Goal: Obtain resource: Obtain resource

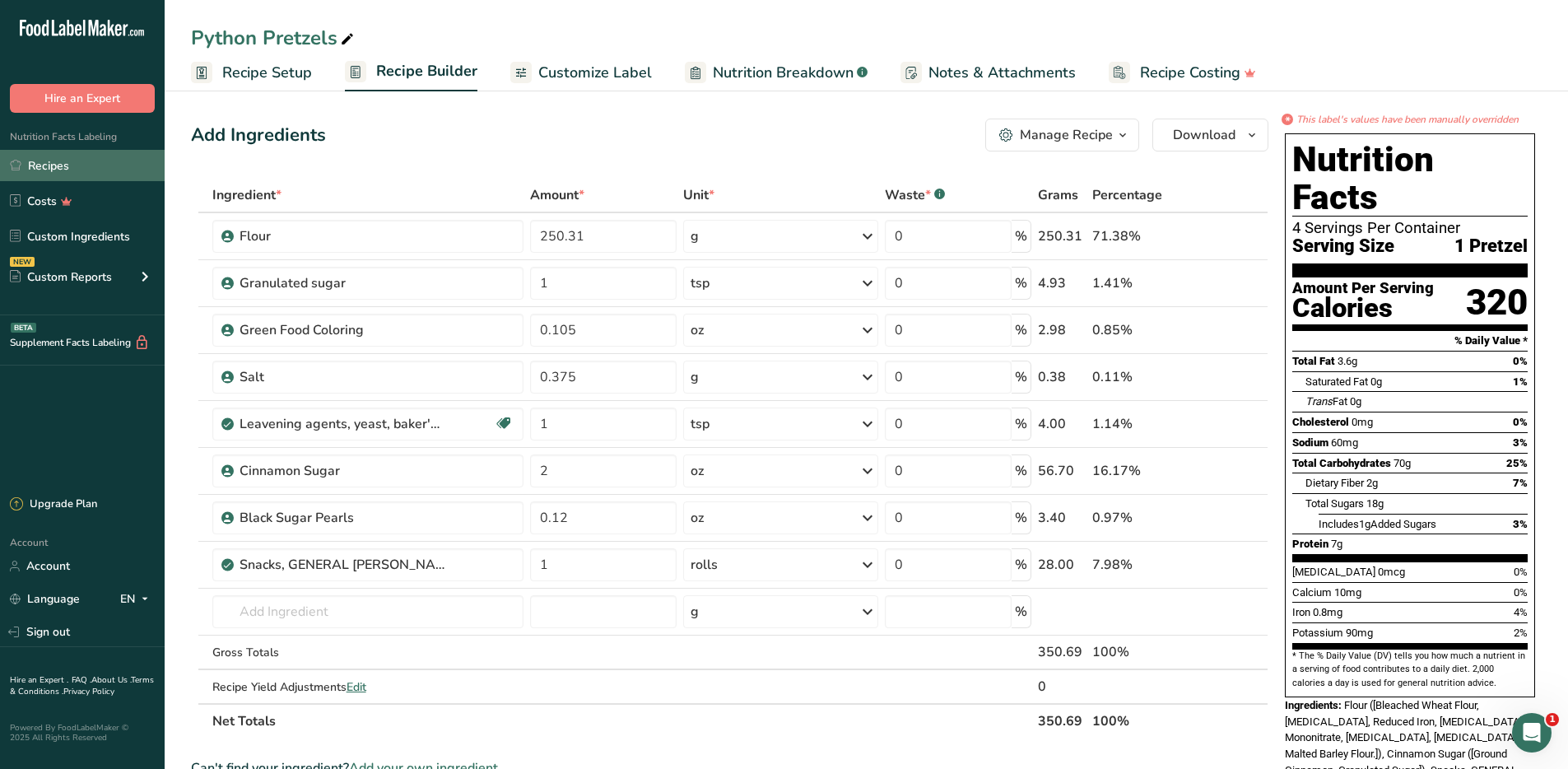
click at [33, 166] on link "Recipes" at bounding box center [82, 165] width 165 height 31
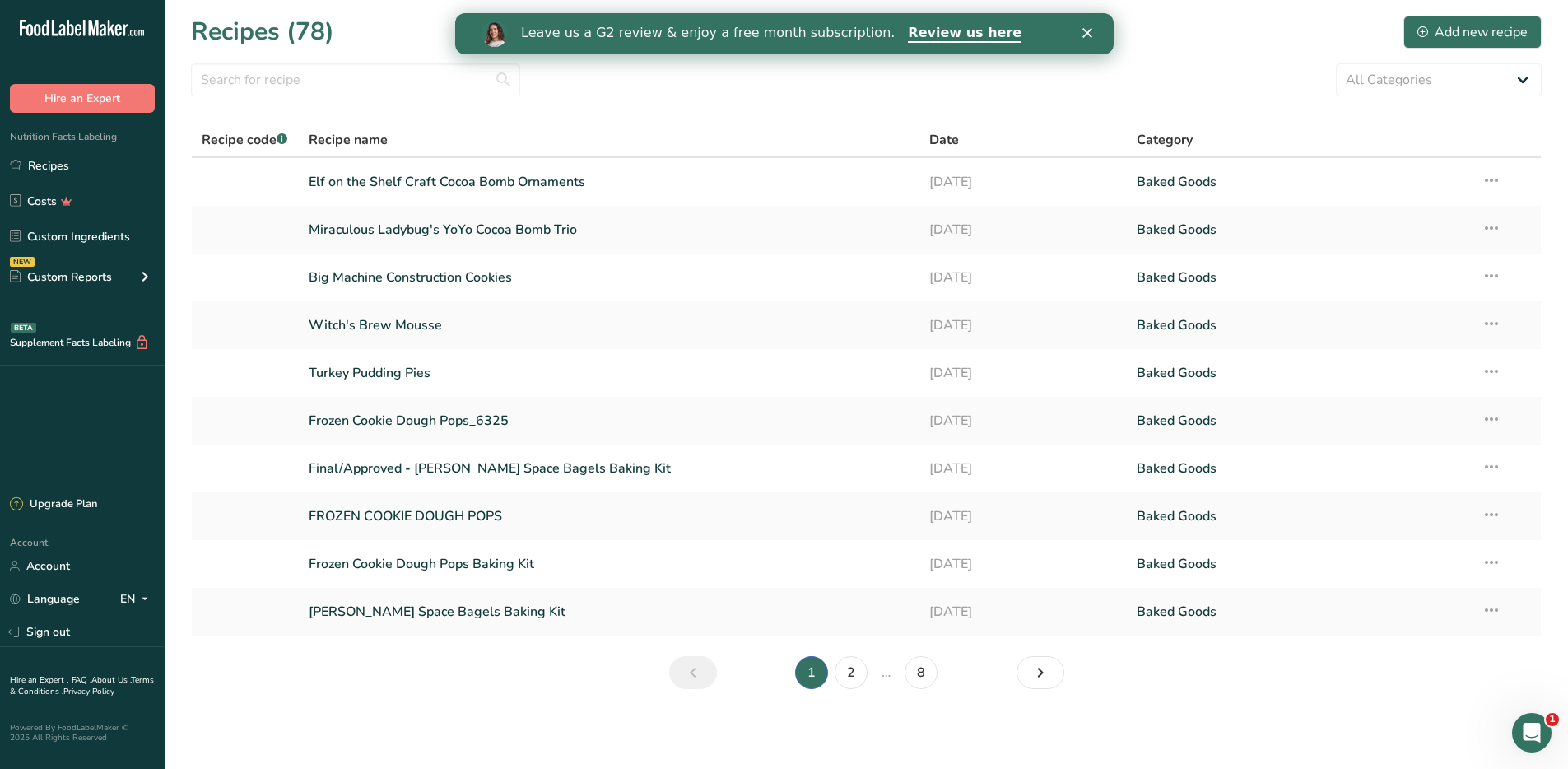
click at [1085, 32] on polygon "Close" at bounding box center [1086, 33] width 10 height 10
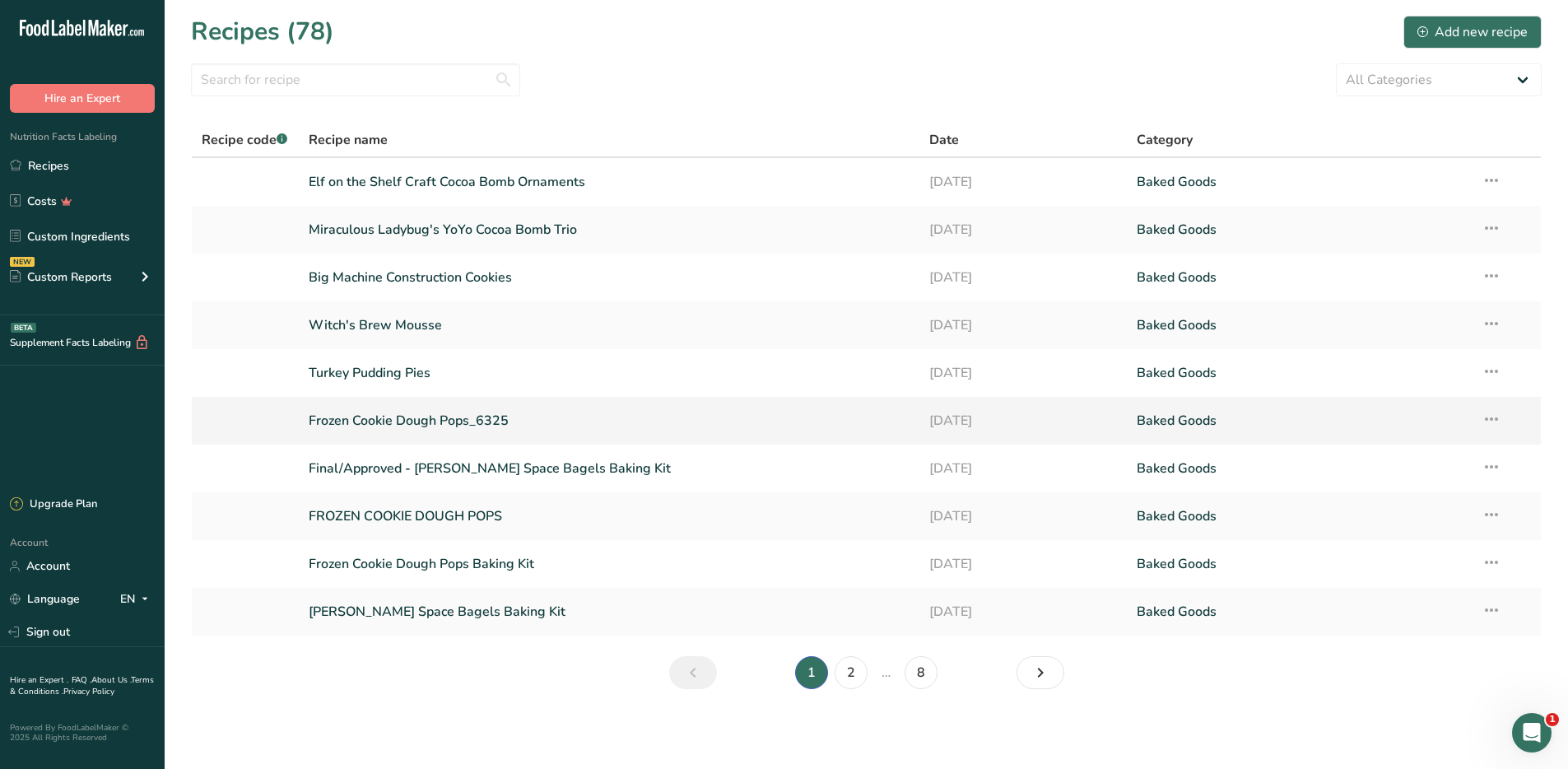
click at [438, 426] on link "Frozen Cookie Dough Pops_6325" at bounding box center [609, 420] width 601 height 34
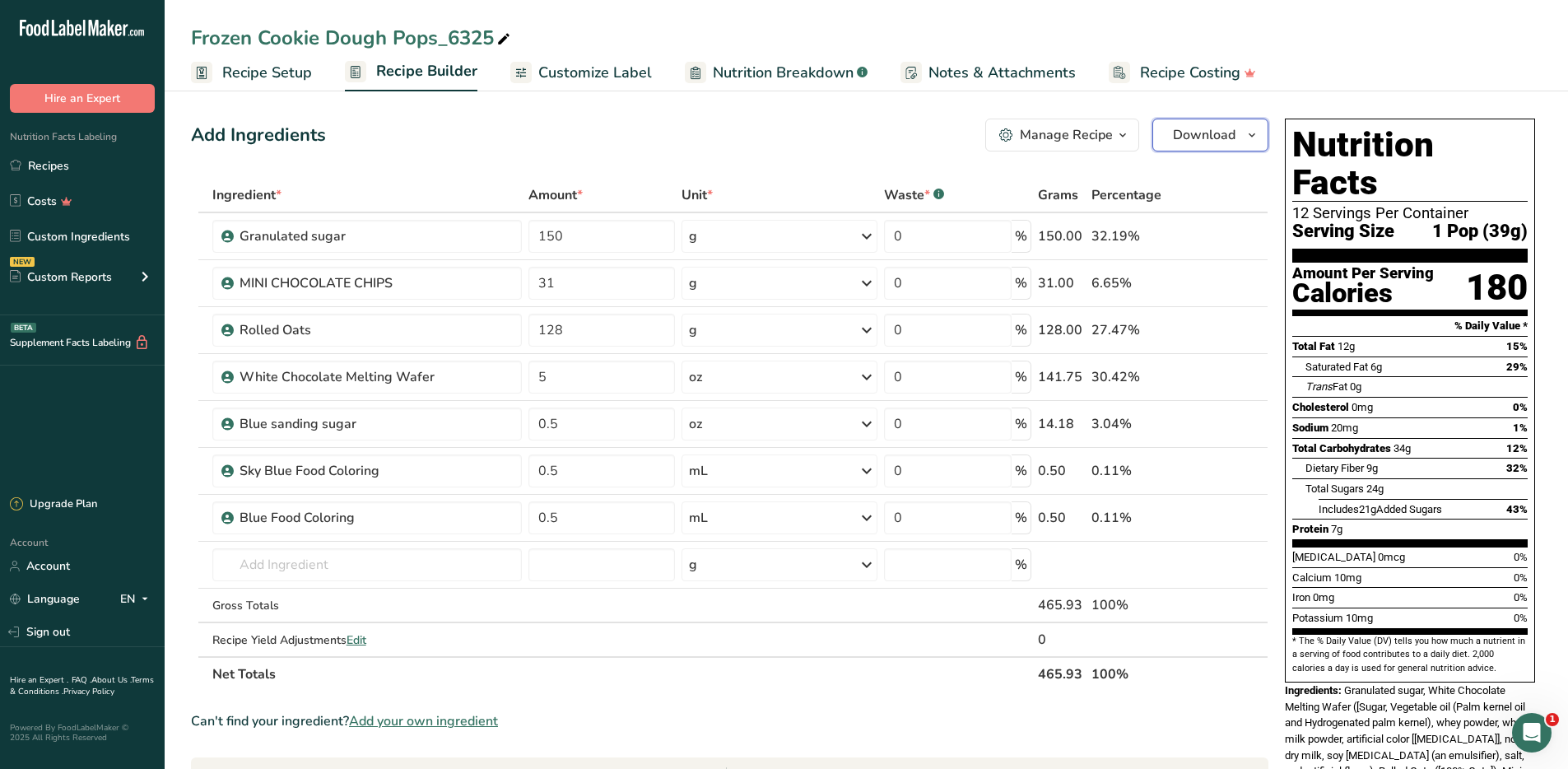
click at [1209, 143] on span "Download" at bounding box center [1203, 135] width 63 height 19
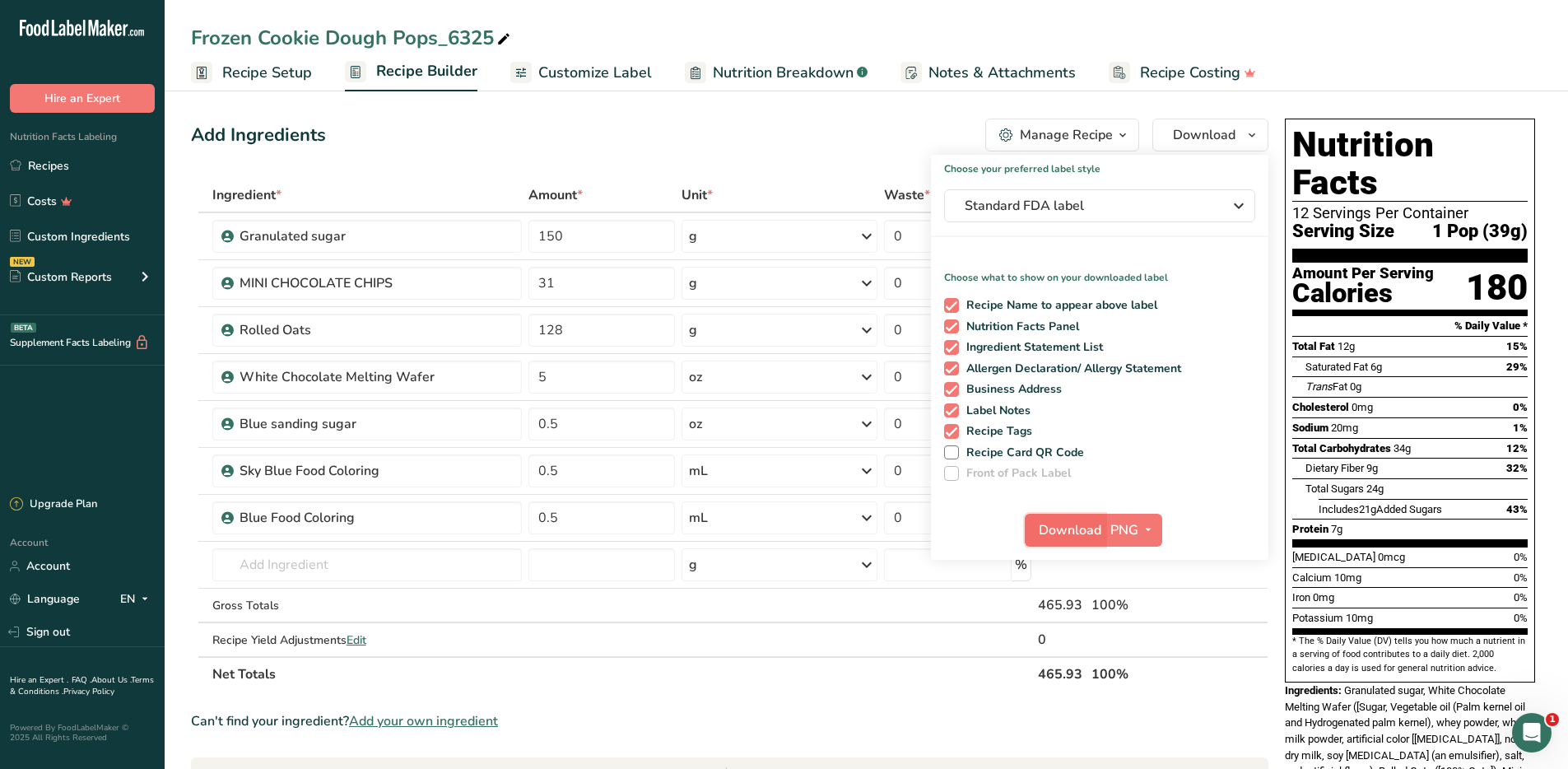
click at [1072, 527] on span "Download" at bounding box center [1069, 530] width 63 height 19
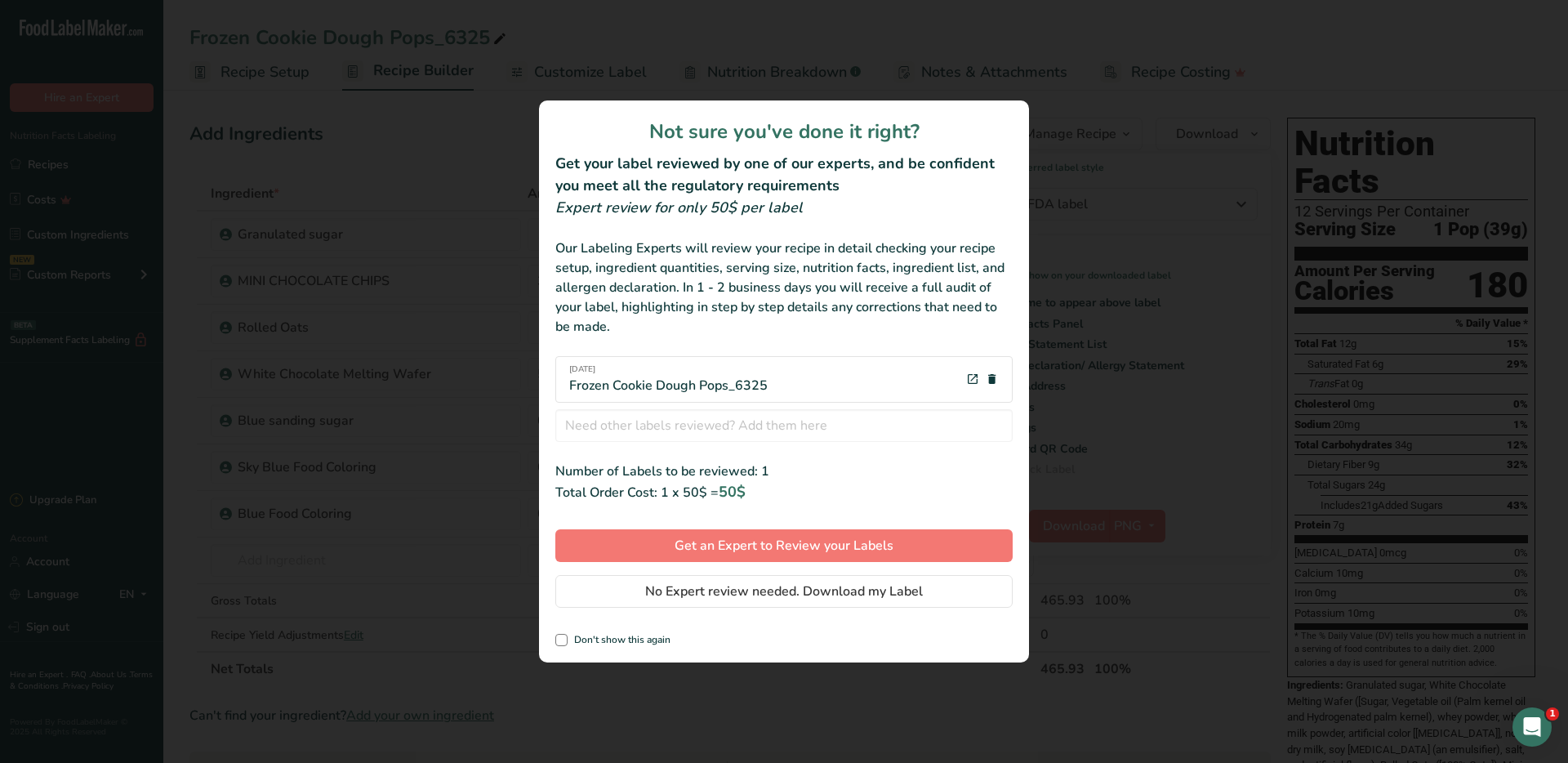
click at [1099, 99] on div "review labels modal" at bounding box center [784, 382] width 1568 height 763
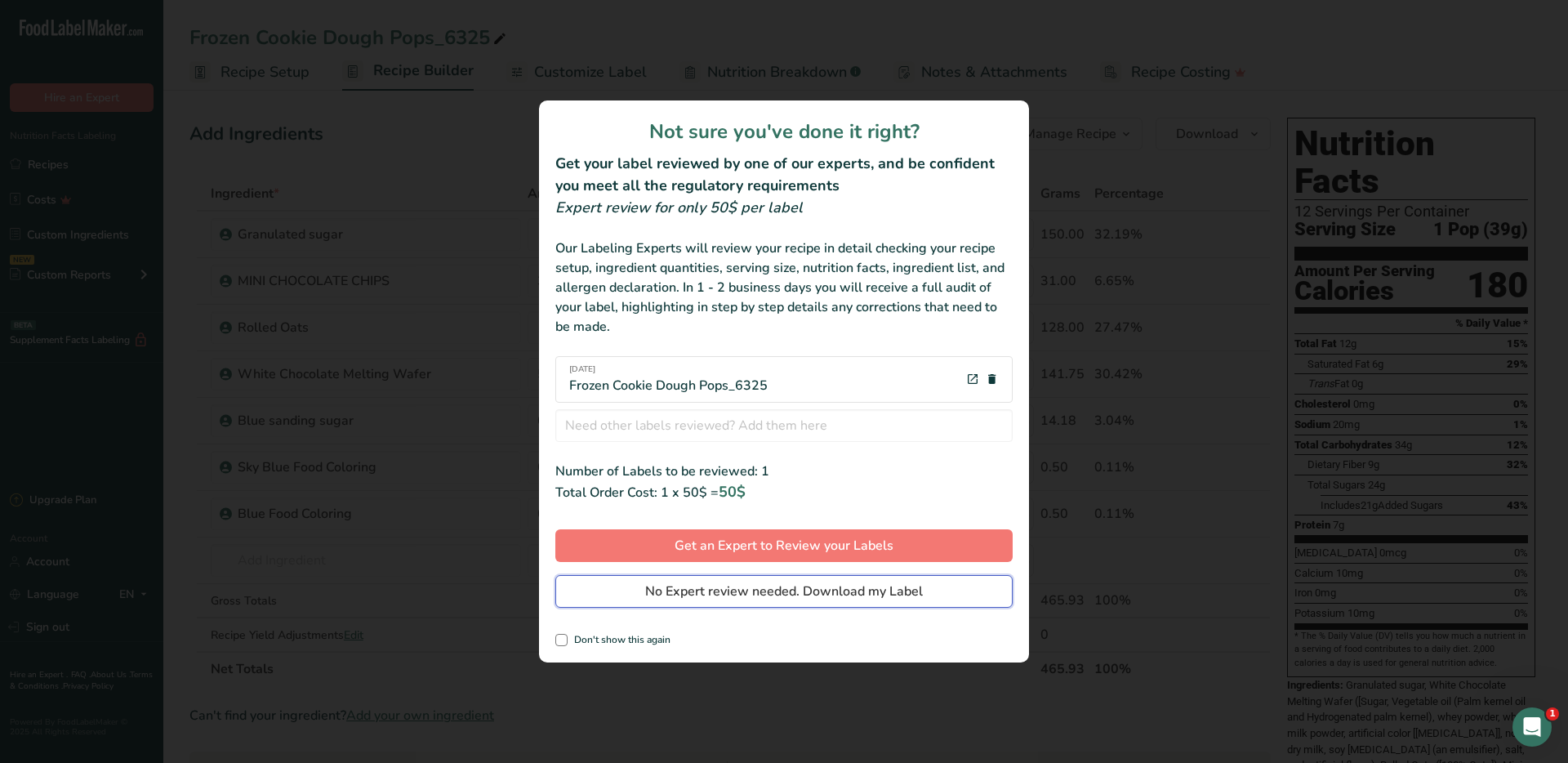
click at [740, 590] on span "No Expert review needed. Download my Label" at bounding box center [784, 592] width 277 height 19
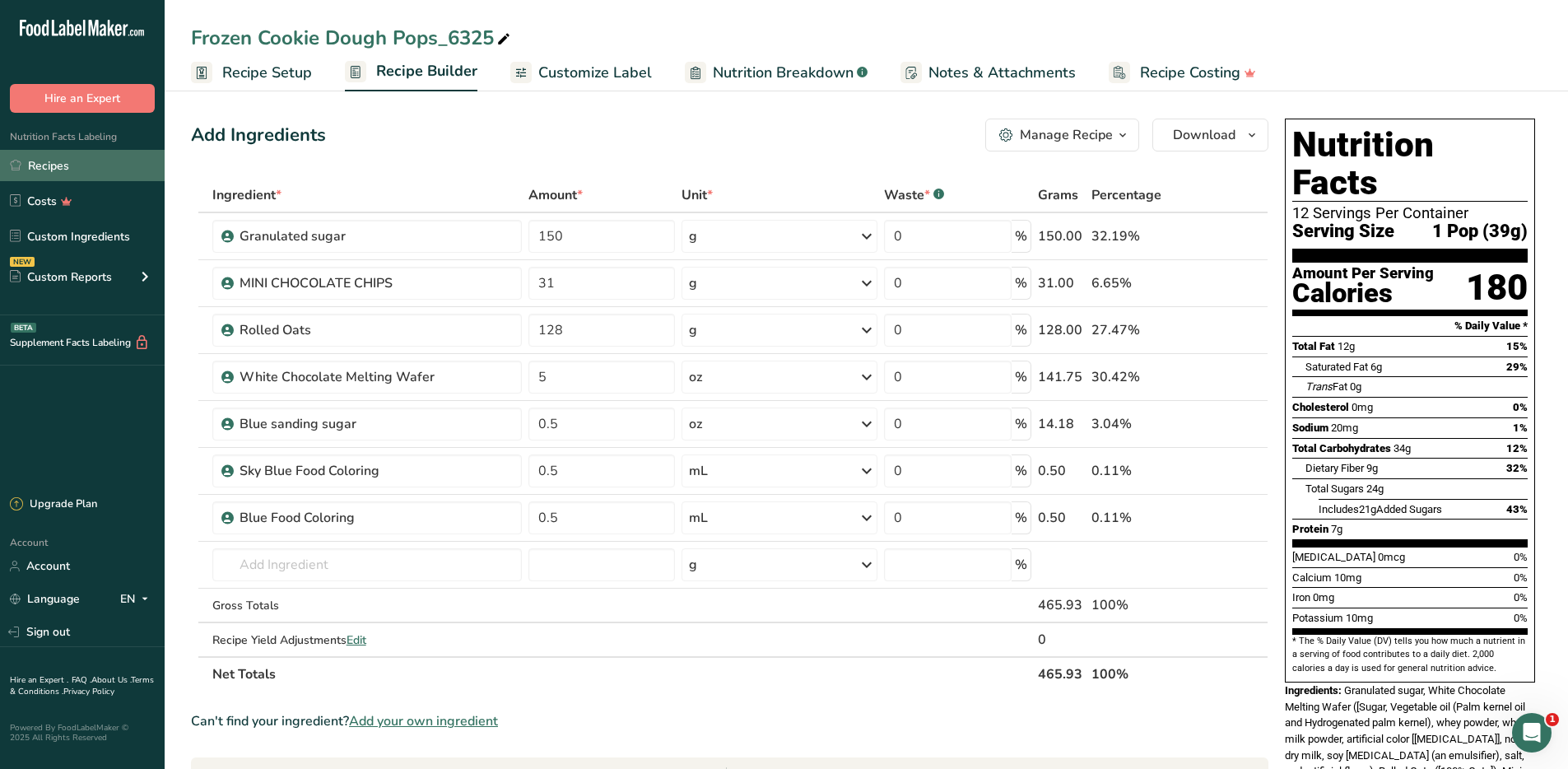
click at [32, 162] on link "Recipes" at bounding box center [82, 165] width 165 height 31
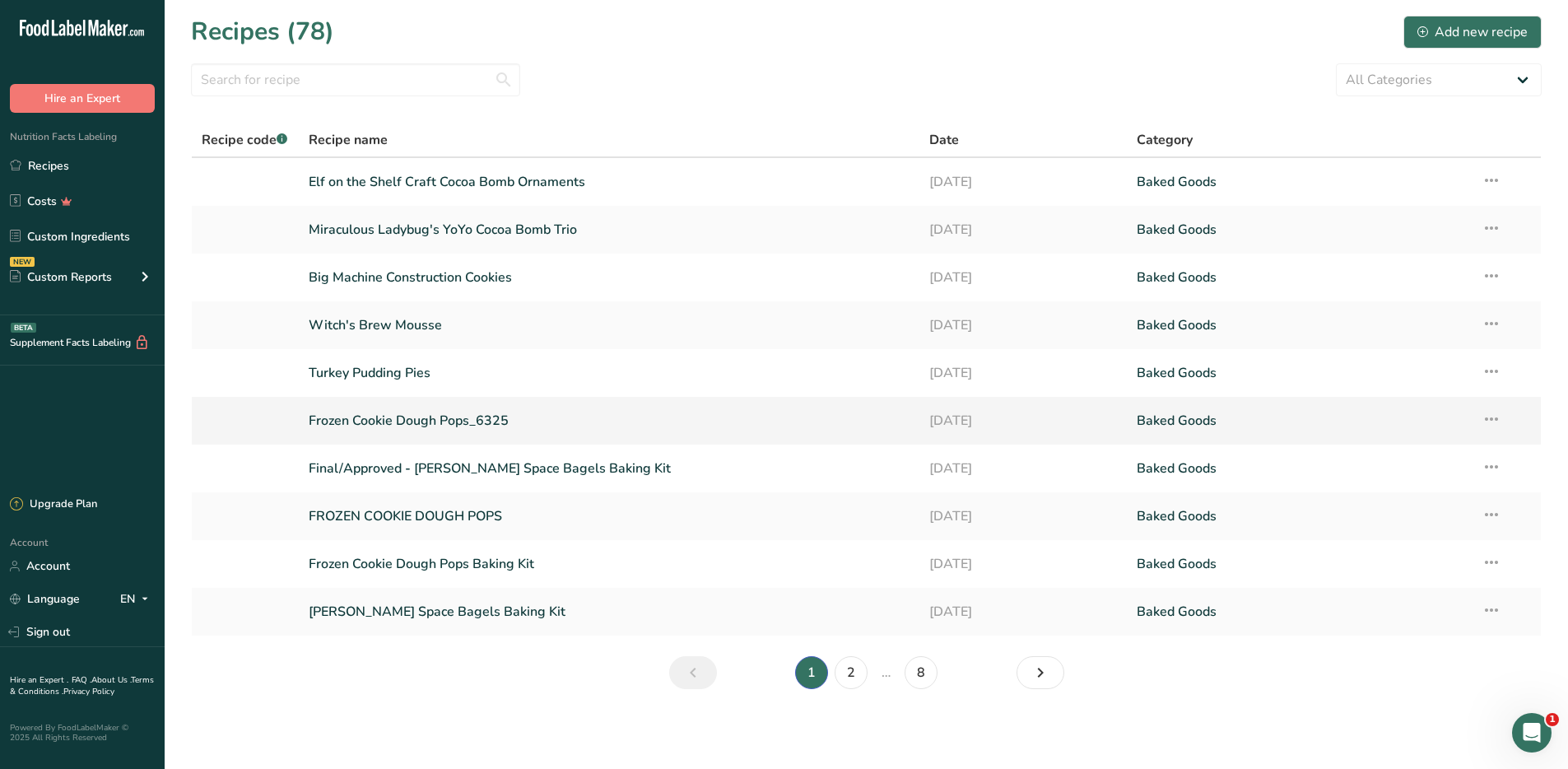
click at [403, 406] on link "Frozen Cookie Dough Pops_6325" at bounding box center [609, 420] width 601 height 34
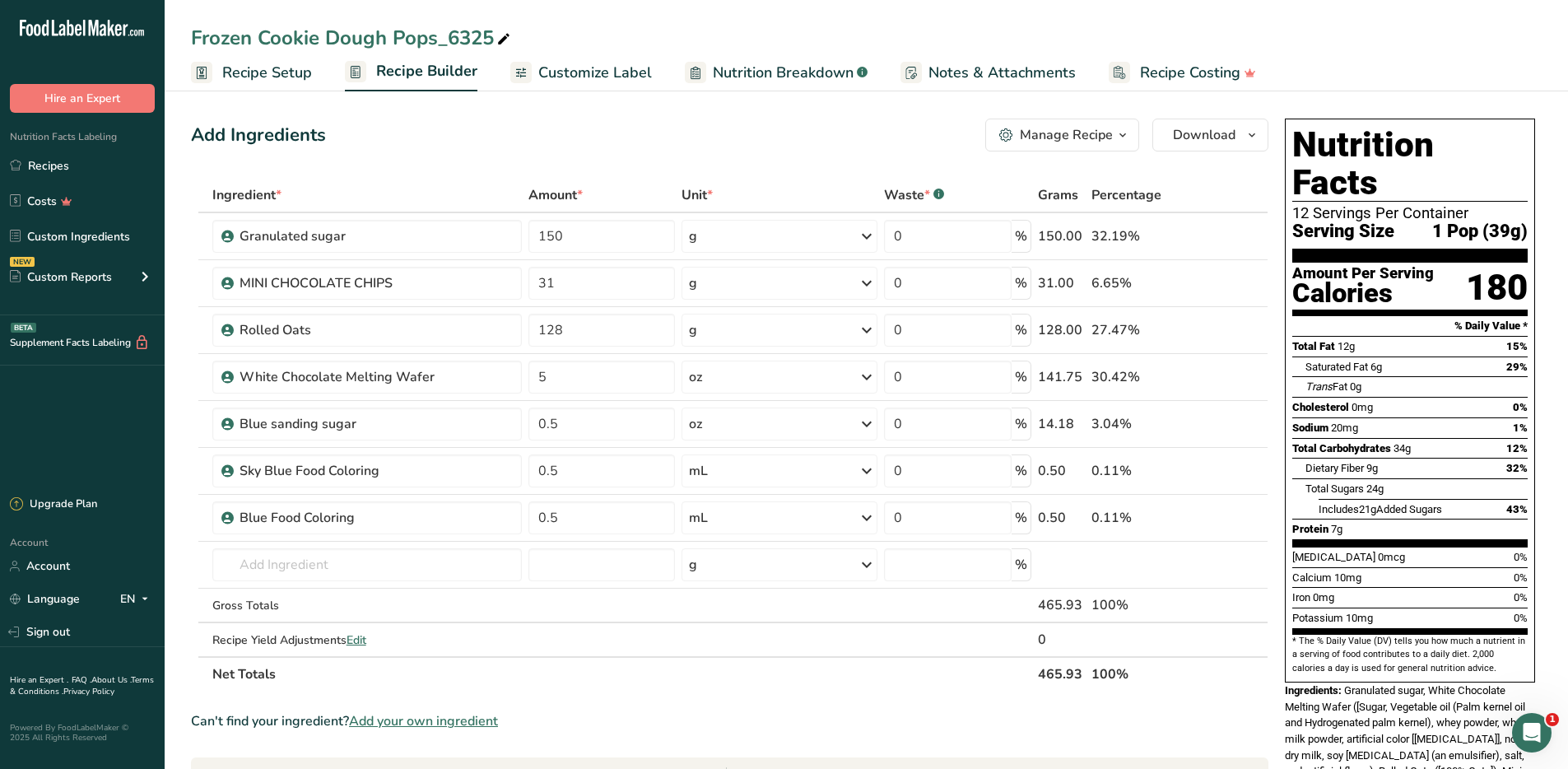
click at [470, 45] on div "Frozen Cookie Dough Pops_6325" at bounding box center [353, 38] width 323 height 30
drag, startPoint x: 495, startPoint y: 37, endPoint x: 435, endPoint y: 39, distance: 60.0
click at [435, 39] on input "Frozen Cookie Dough Pops_6325" at bounding box center [866, 38] width 1350 height 30
type input "Frozen Cookie Dough Pops"
click at [1220, 124] on button "Download" at bounding box center [1210, 134] width 116 height 33
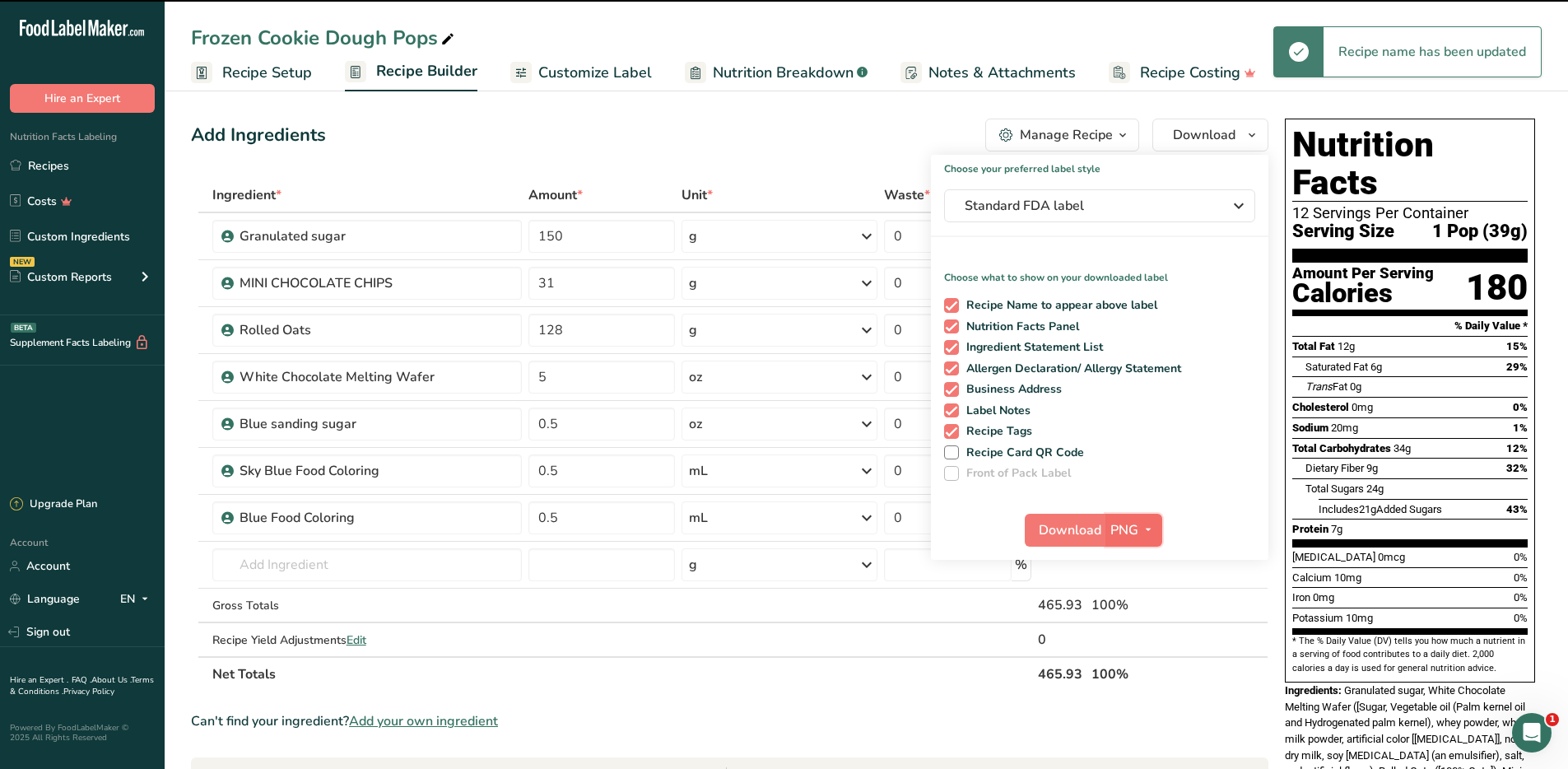
click at [1138, 533] on span "button" at bounding box center [1148, 530] width 19 height 19
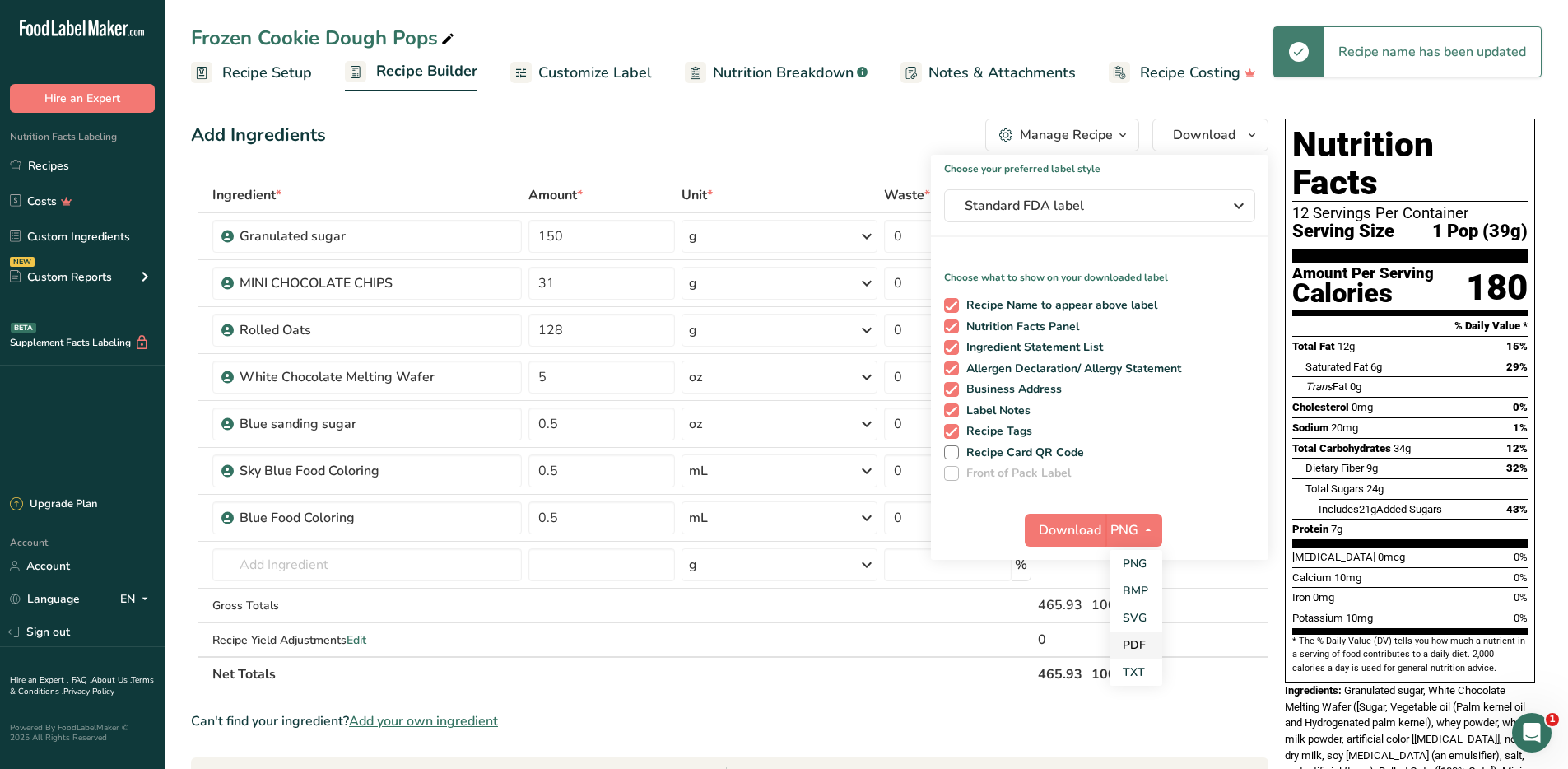
click at [1133, 637] on link "PDF" at bounding box center [1136, 645] width 53 height 27
click at [1081, 534] on span "Download" at bounding box center [1070, 530] width 63 height 19
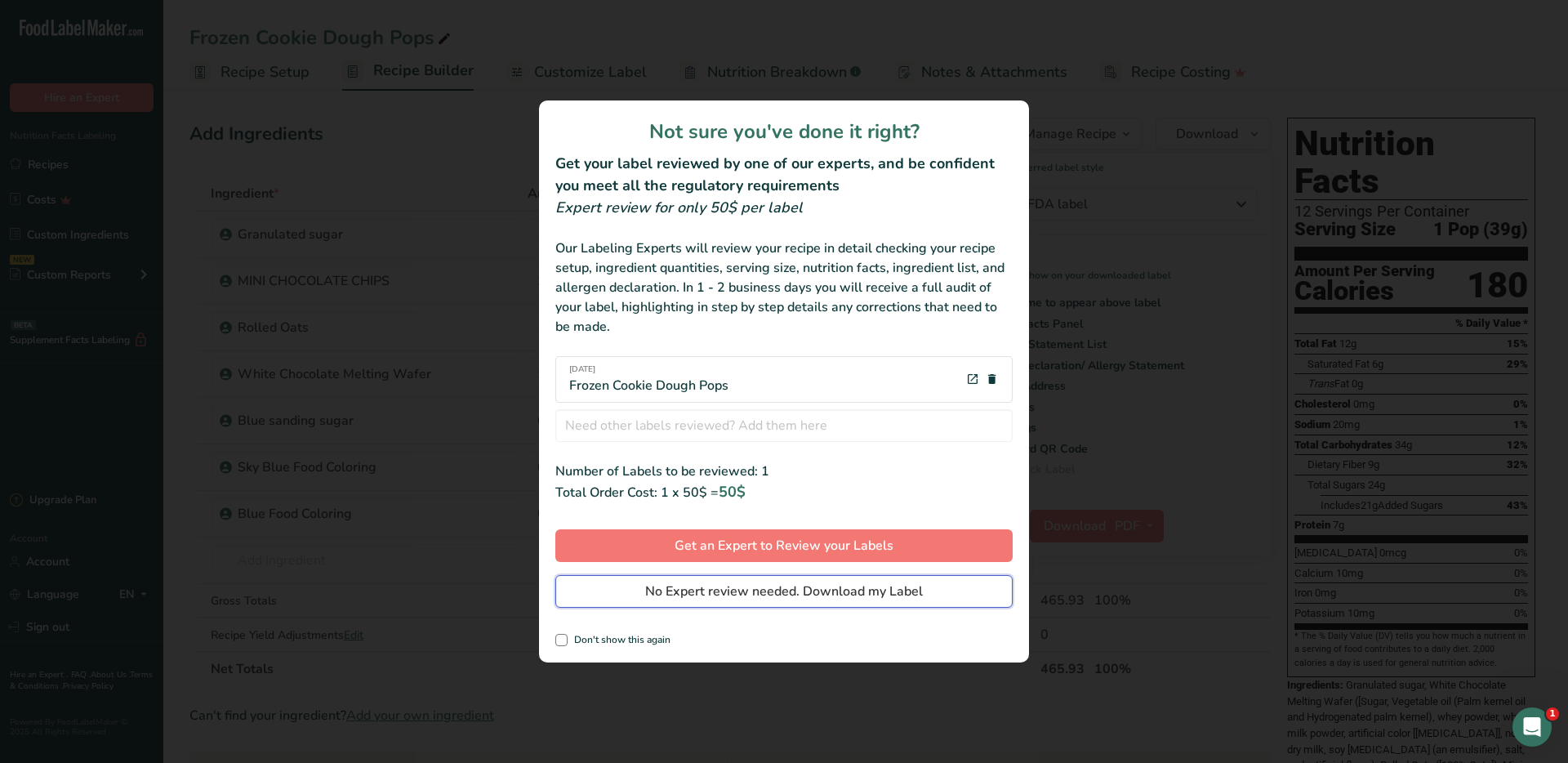
click at [852, 594] on span "No Expert review needed. Download my Label" at bounding box center [784, 592] width 277 height 19
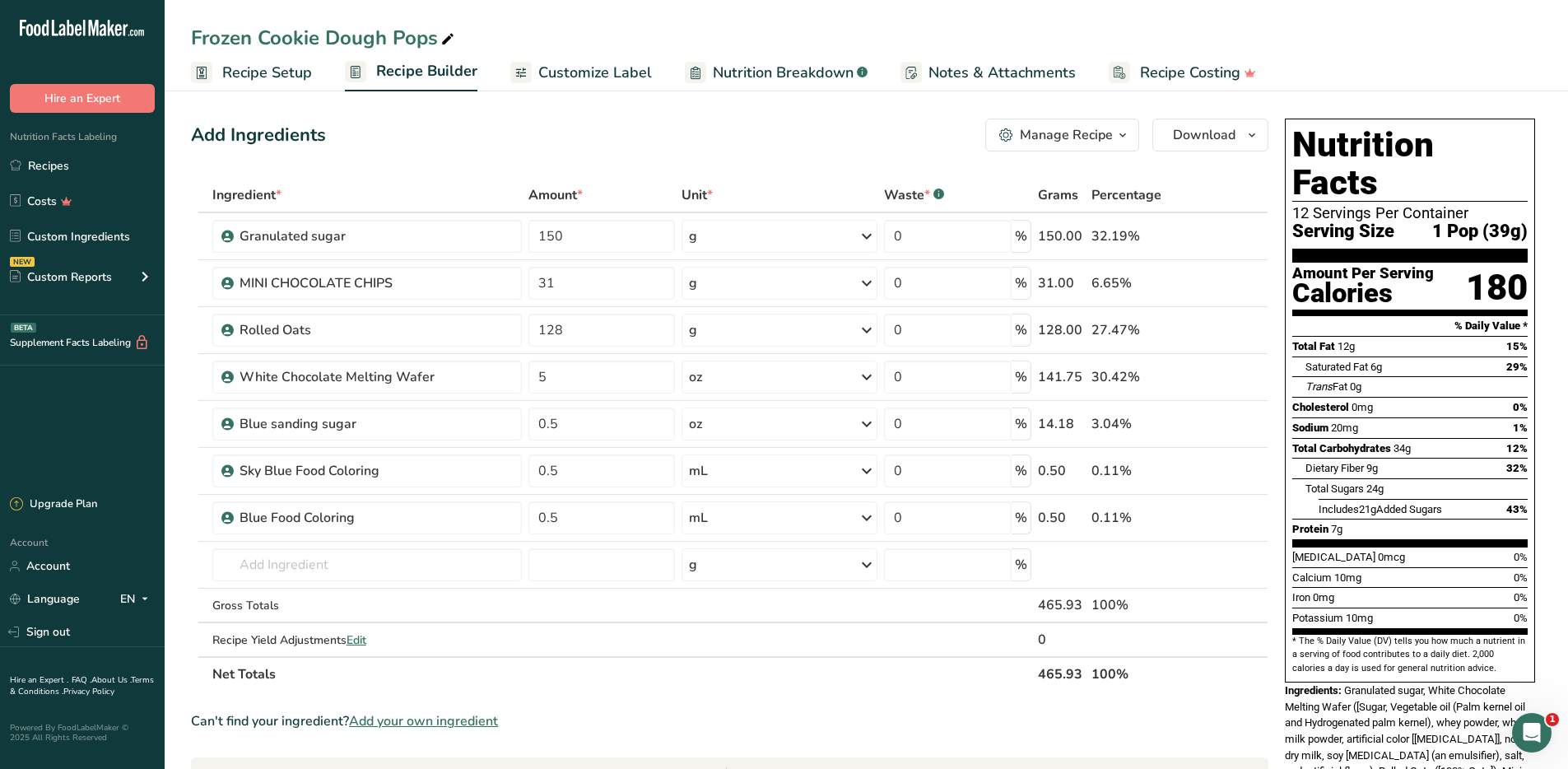
click at [447, 39] on icon at bounding box center [447, 40] width 15 height 23
click at [437, 42] on input "Frozen Cookie Dough Pops_6325" at bounding box center [866, 38] width 1350 height 30
type input "Frozen Cookie Dough Pops"
click at [1254, 129] on icon "button" at bounding box center [1252, 135] width 13 height 20
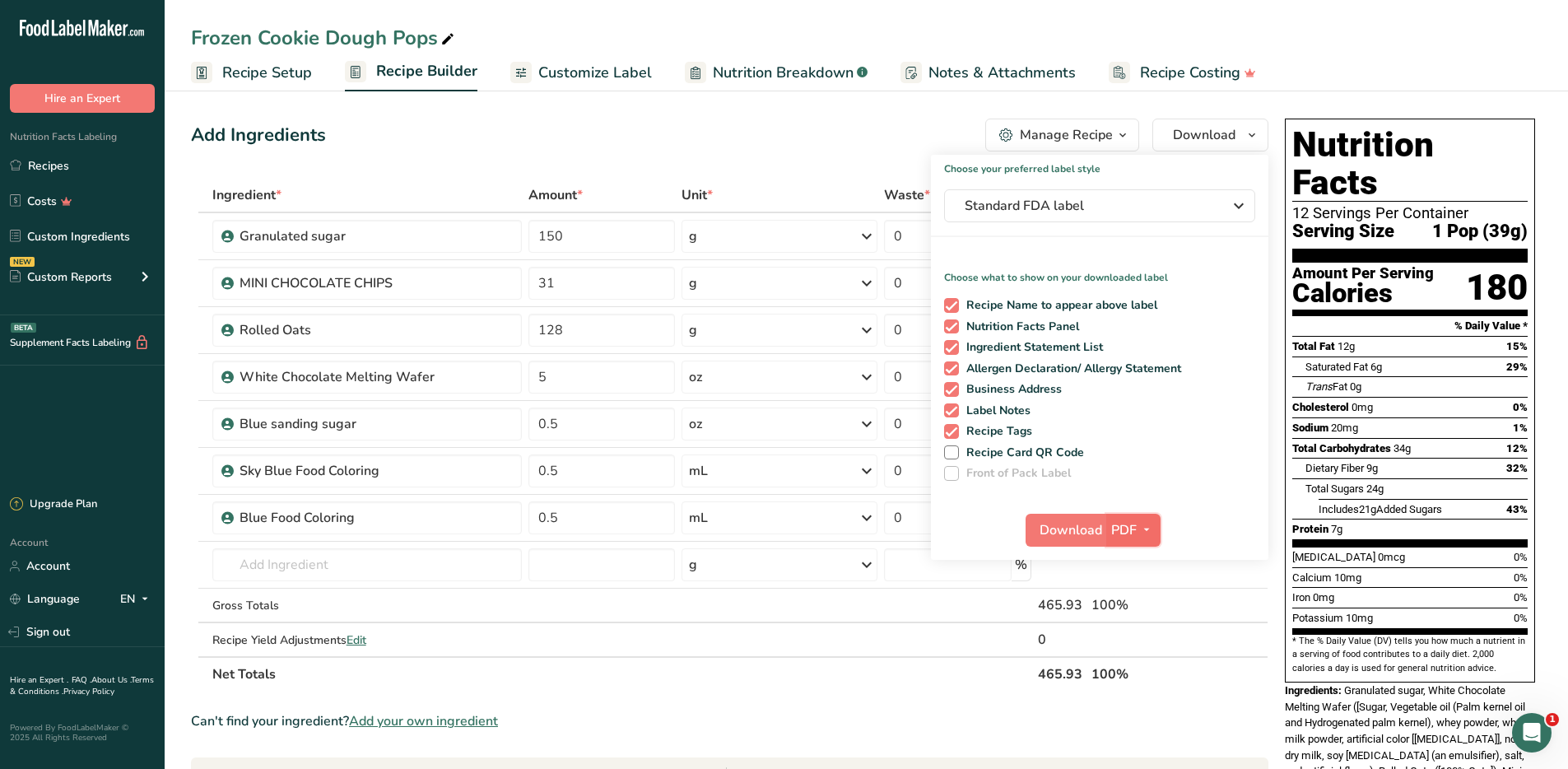
click at [1137, 533] on span "button" at bounding box center [1146, 530] width 19 height 19
click at [789, 118] on div "Add Ingredients Manage Recipe Delete Recipe Duplicate Recipe Scale Recipe Save …" at bounding box center [730, 134] width 1077 height 33
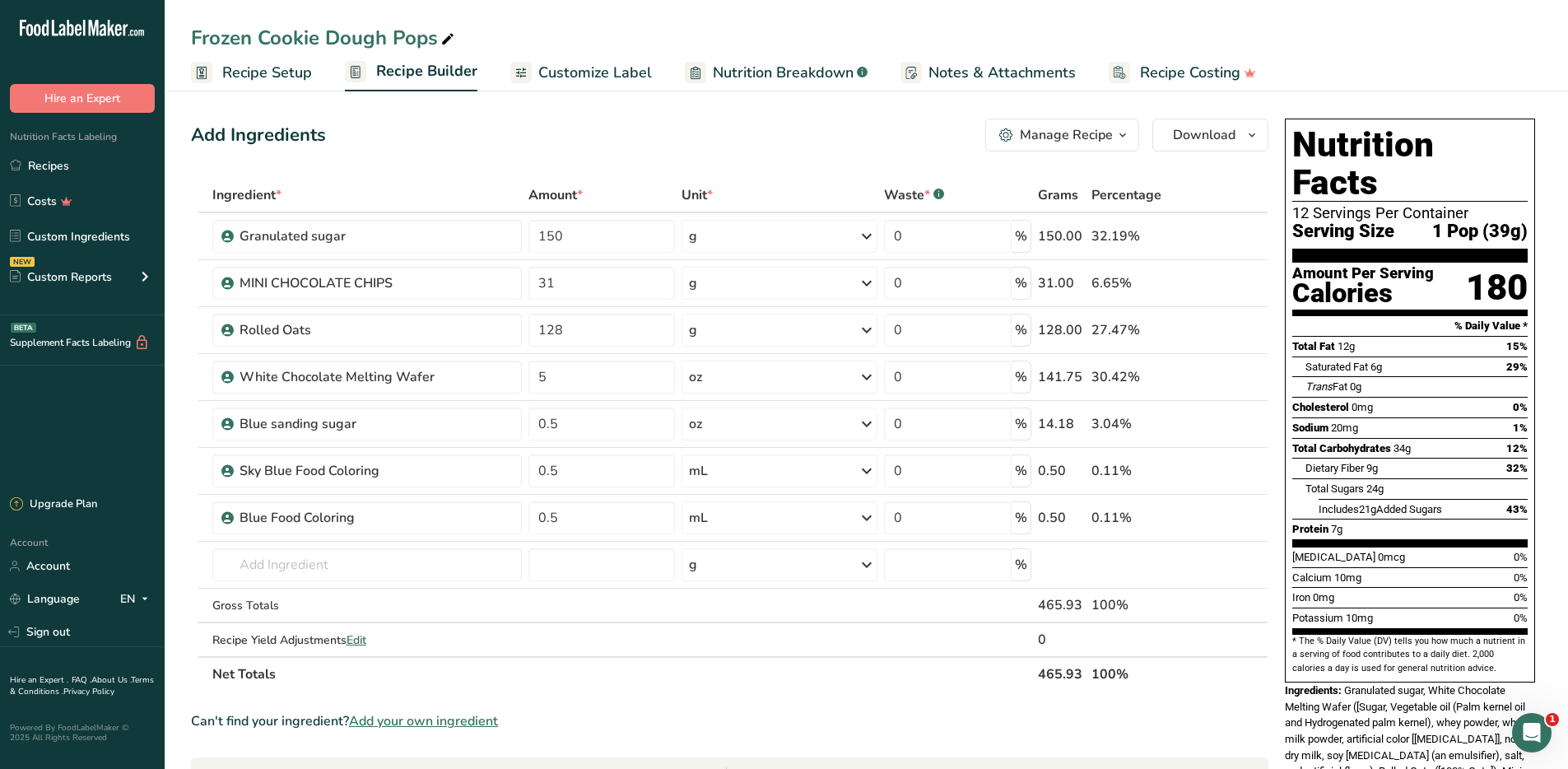
click at [435, 35] on div "Frozen Cookie Dough Pops" at bounding box center [324, 38] width 266 height 30
type input "Frozen Cookie Dough Pops_6325"
click at [47, 160] on link "Recipes" at bounding box center [82, 165] width 165 height 31
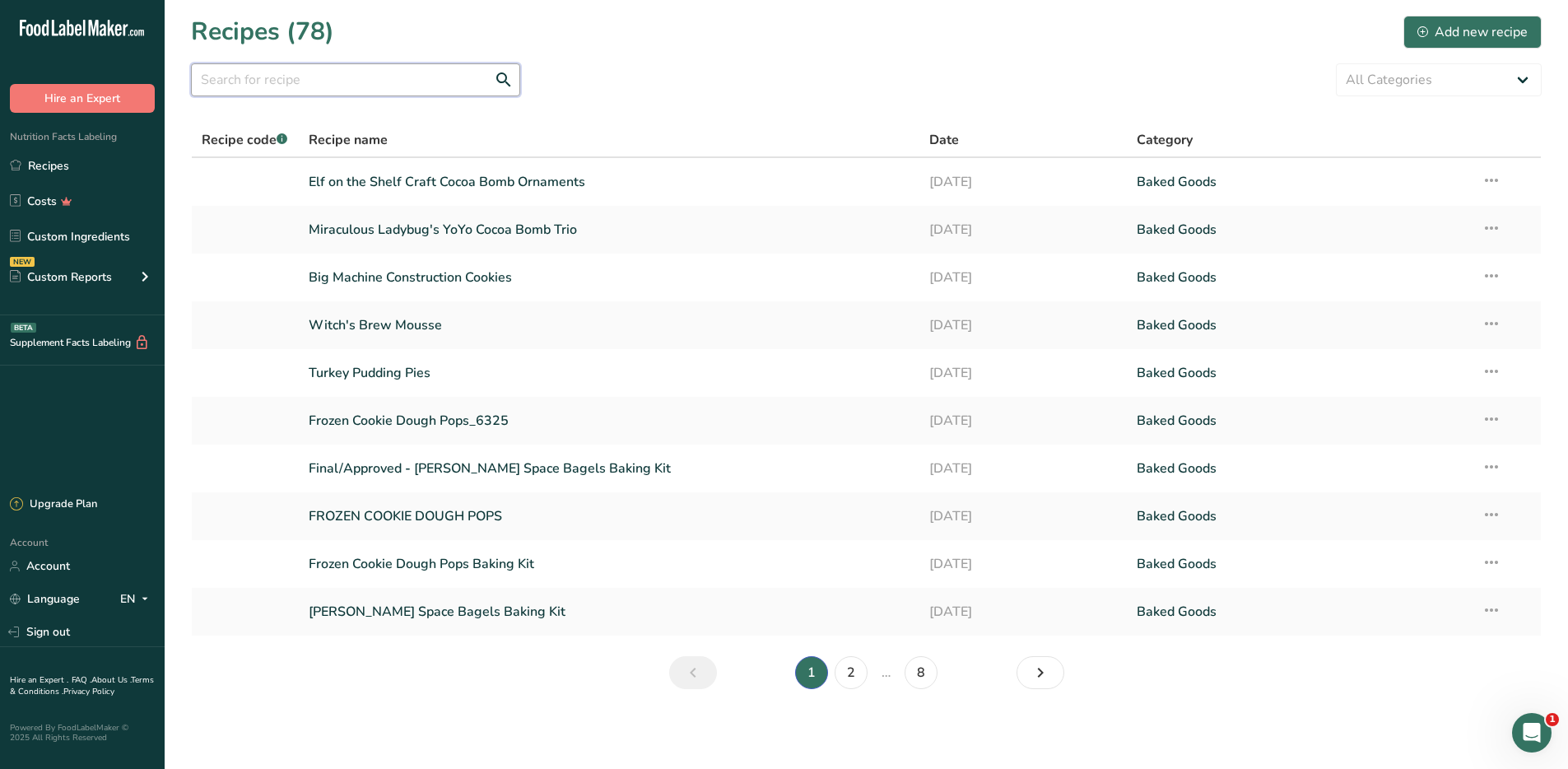
click at [427, 67] on input "text" at bounding box center [355, 79] width 329 height 33
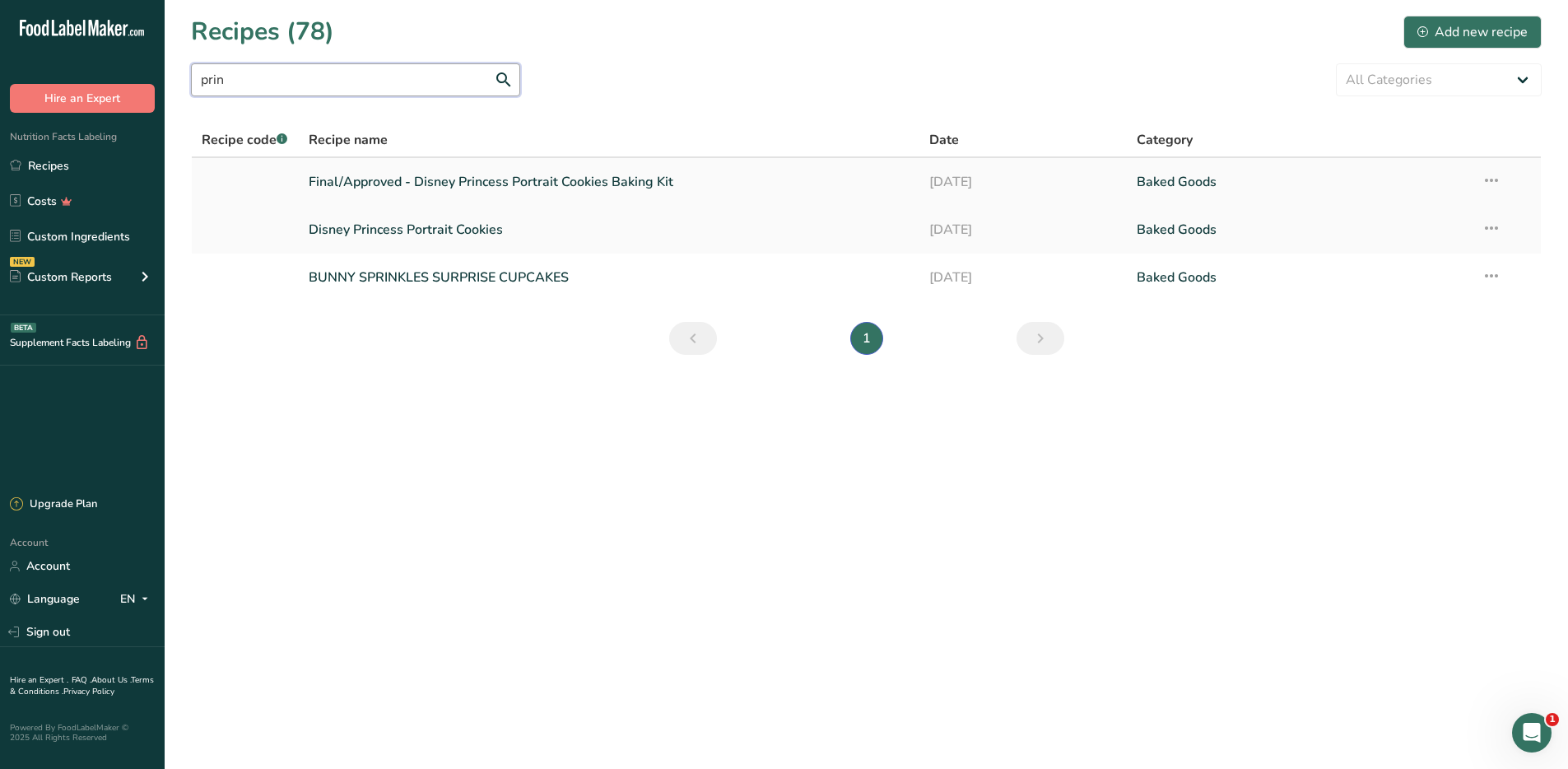
type input "prin"
click at [561, 178] on link "Final/Approved - Disney Princess Portrait Cookies Baking Kit" at bounding box center [609, 182] width 601 height 34
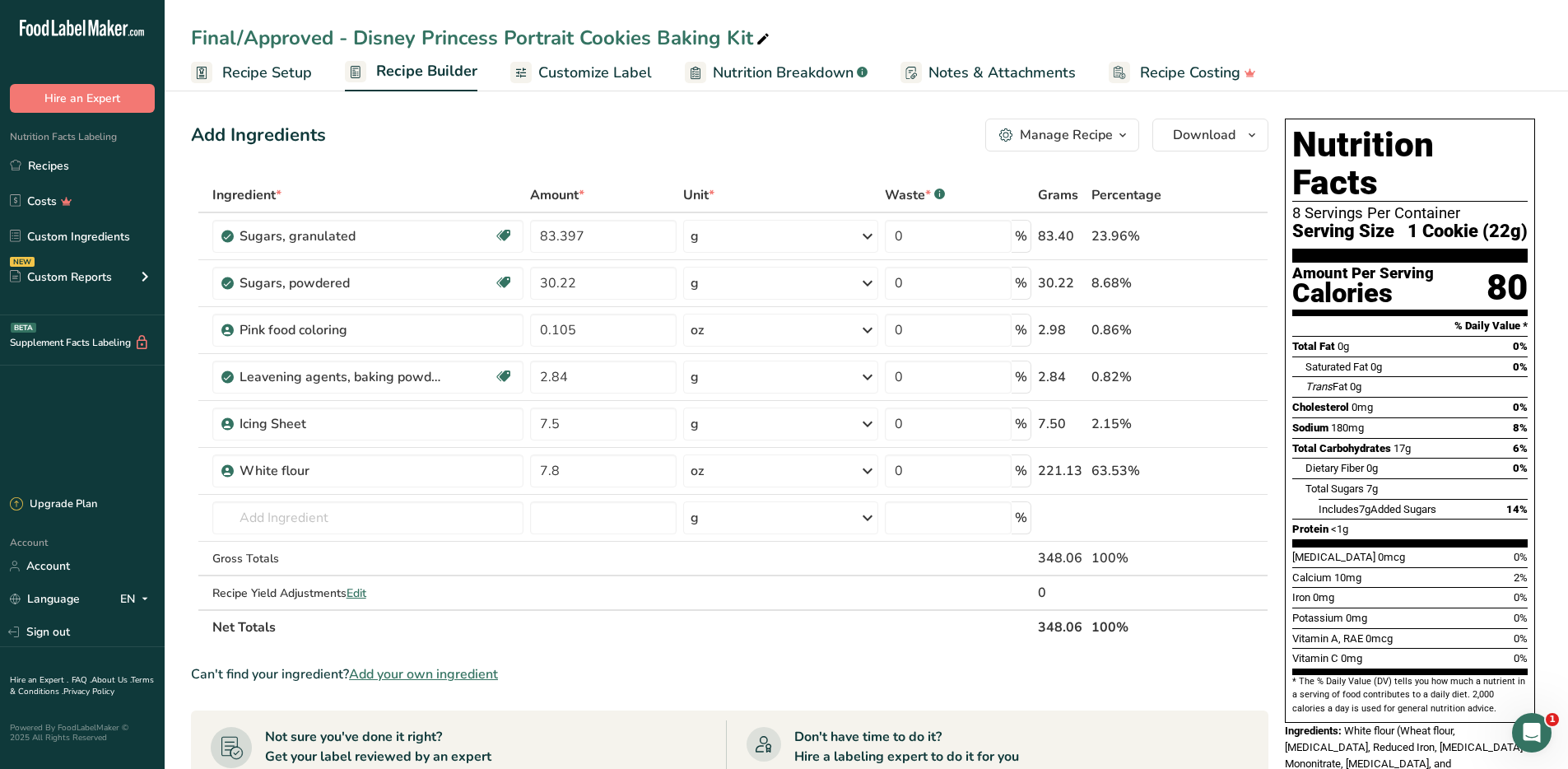
click at [426, 39] on div "Final/Approved - Disney Princess Portrait Cookies Baking Kit" at bounding box center [482, 38] width 582 height 30
drag, startPoint x: 354, startPoint y: 40, endPoint x: 192, endPoint y: 46, distance: 162.1
click at [192, 46] on input "Final/Approved - Disney Princess Portrait Cookies Baking Kit" at bounding box center [866, 38] width 1350 height 30
type input "Disney Princess Portrait Cookies Baking Kit"
click at [1236, 124] on button "Download" at bounding box center [1210, 134] width 116 height 33
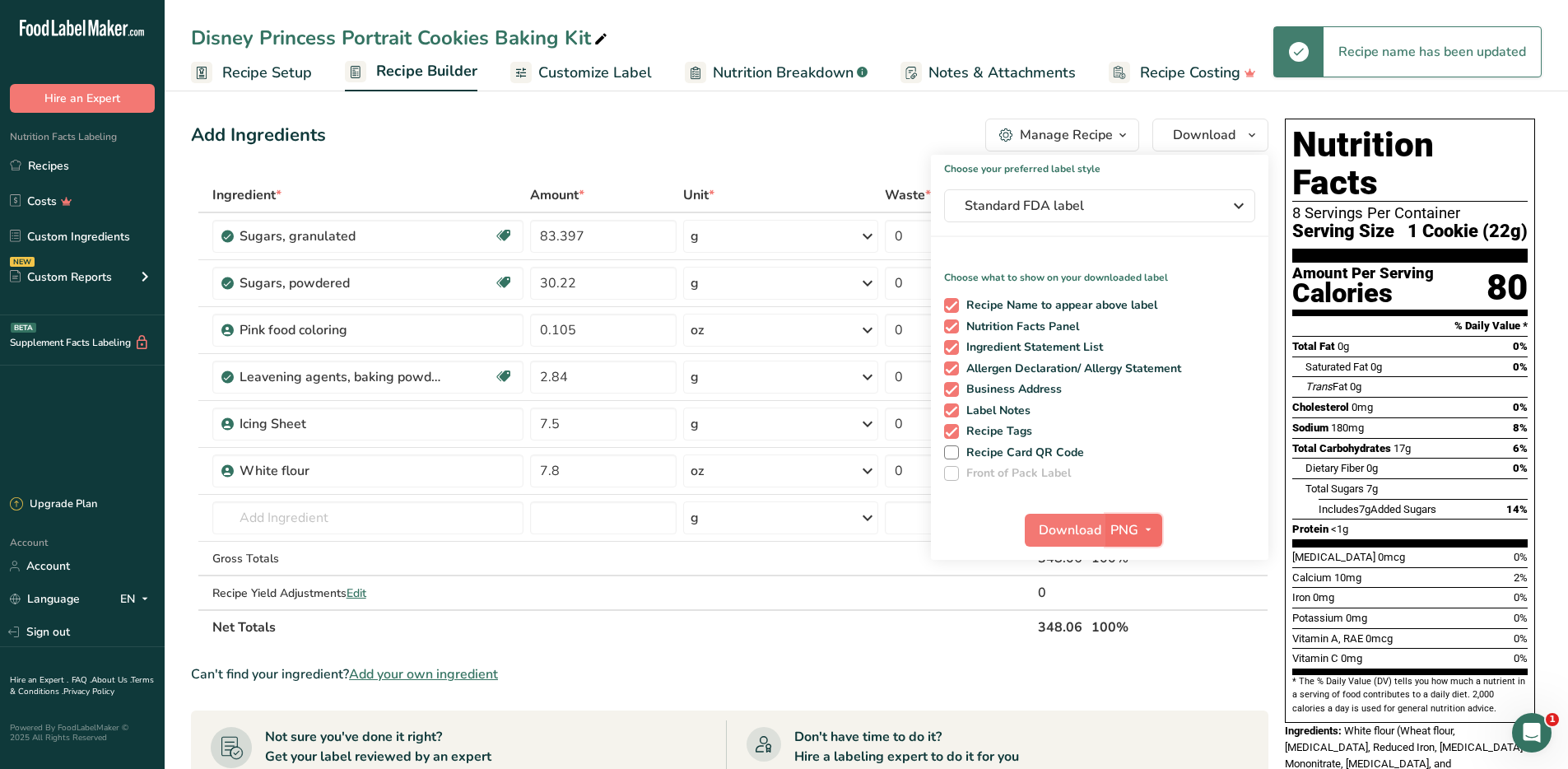
click at [1149, 527] on icon "button" at bounding box center [1148, 529] width 13 height 20
click at [1141, 646] on link "PDF" at bounding box center [1136, 645] width 53 height 27
click at [1085, 535] on span "Download" at bounding box center [1070, 530] width 63 height 19
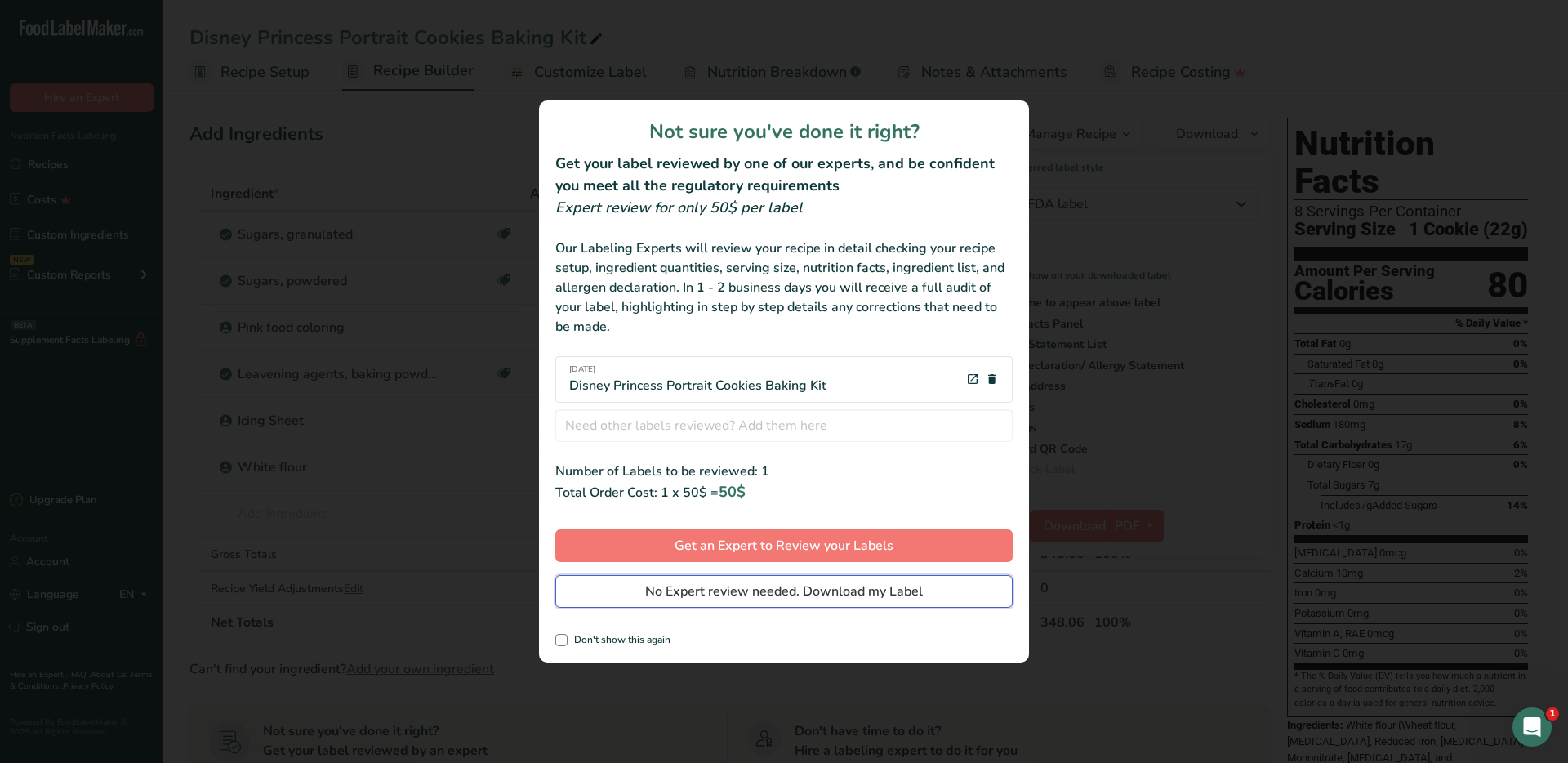
click at [871, 597] on span "No Expert review needed. Download my Label" at bounding box center [784, 592] width 277 height 19
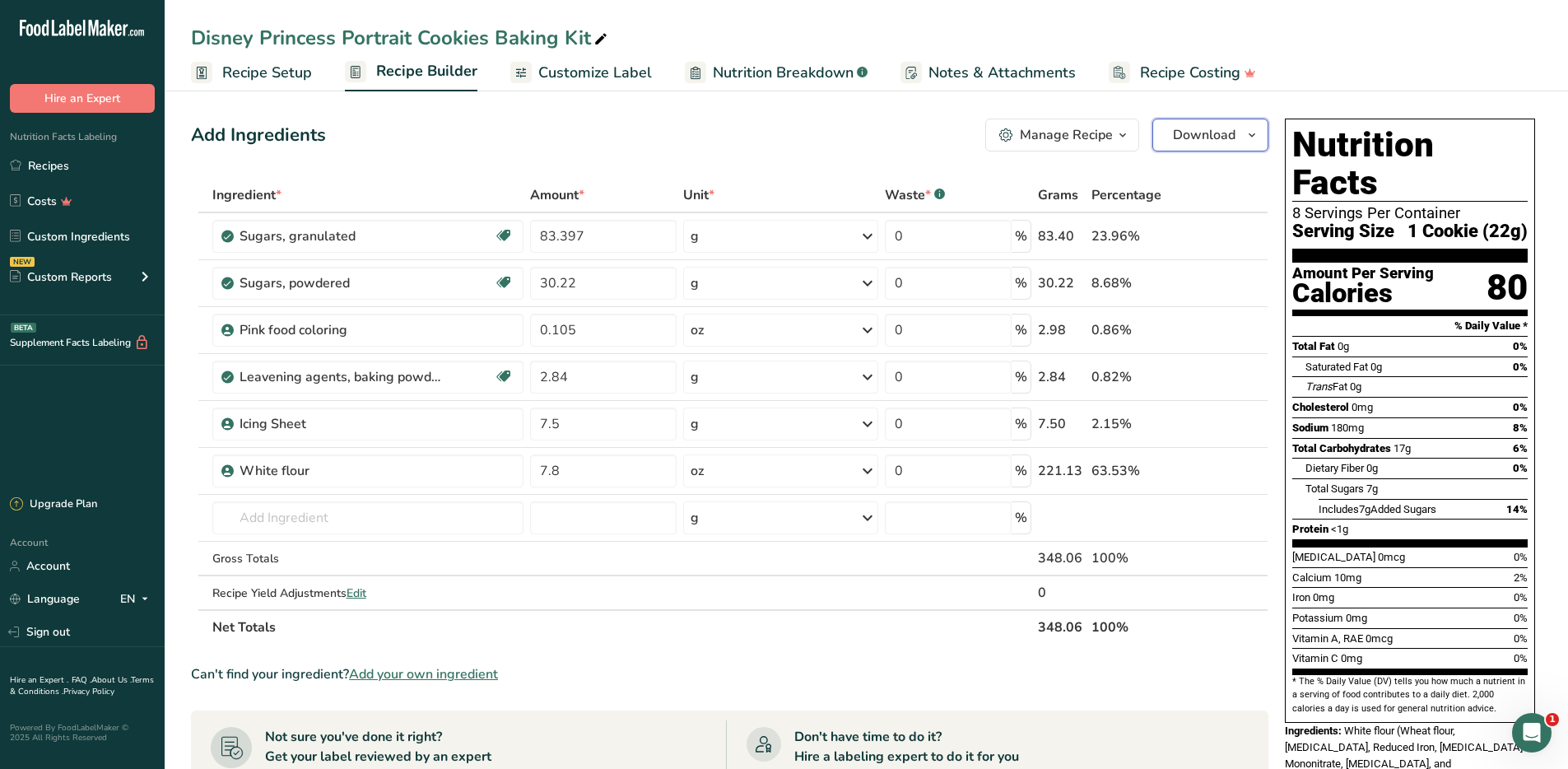
click at [1218, 133] on span "Download" at bounding box center [1203, 135] width 63 height 19
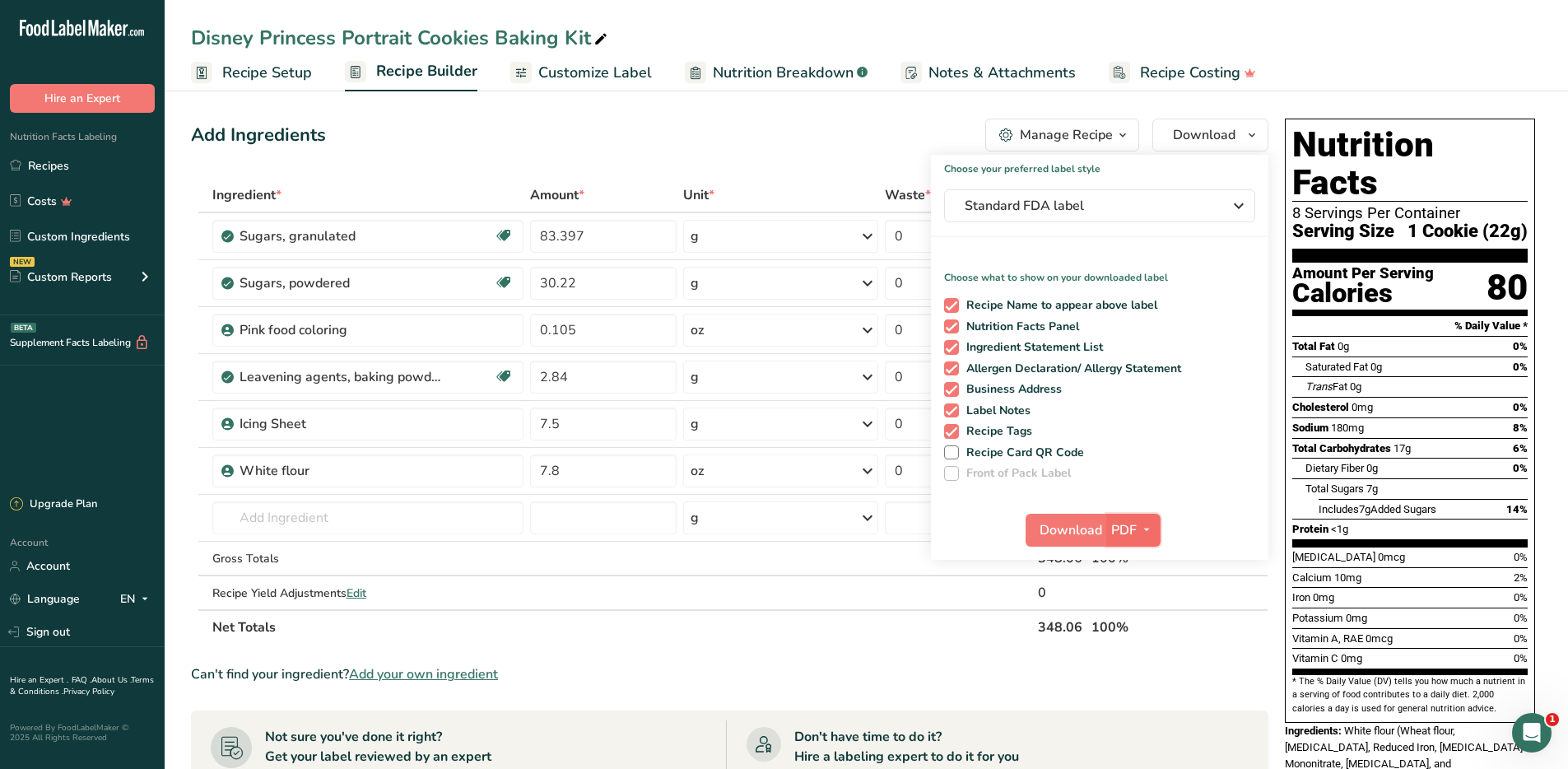
click at [1150, 528] on icon "button" at bounding box center [1146, 529] width 13 height 20
click at [1141, 562] on link "PNG" at bounding box center [1134, 564] width 53 height 27
click at [1075, 533] on span "Download" at bounding box center [1069, 530] width 63 height 19
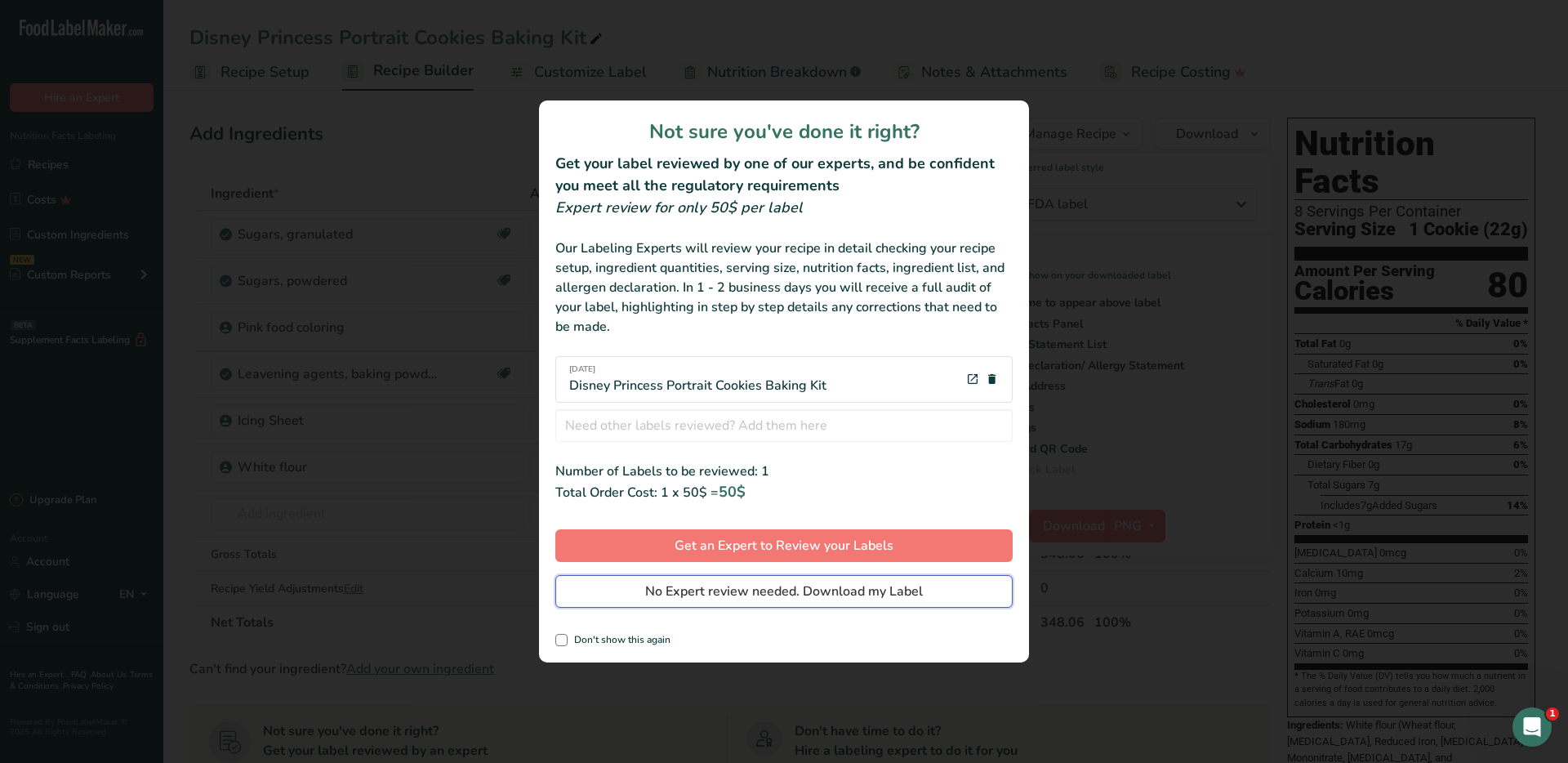
click at [819, 591] on span "No Expert review needed. Download my Label" at bounding box center [784, 592] width 277 height 19
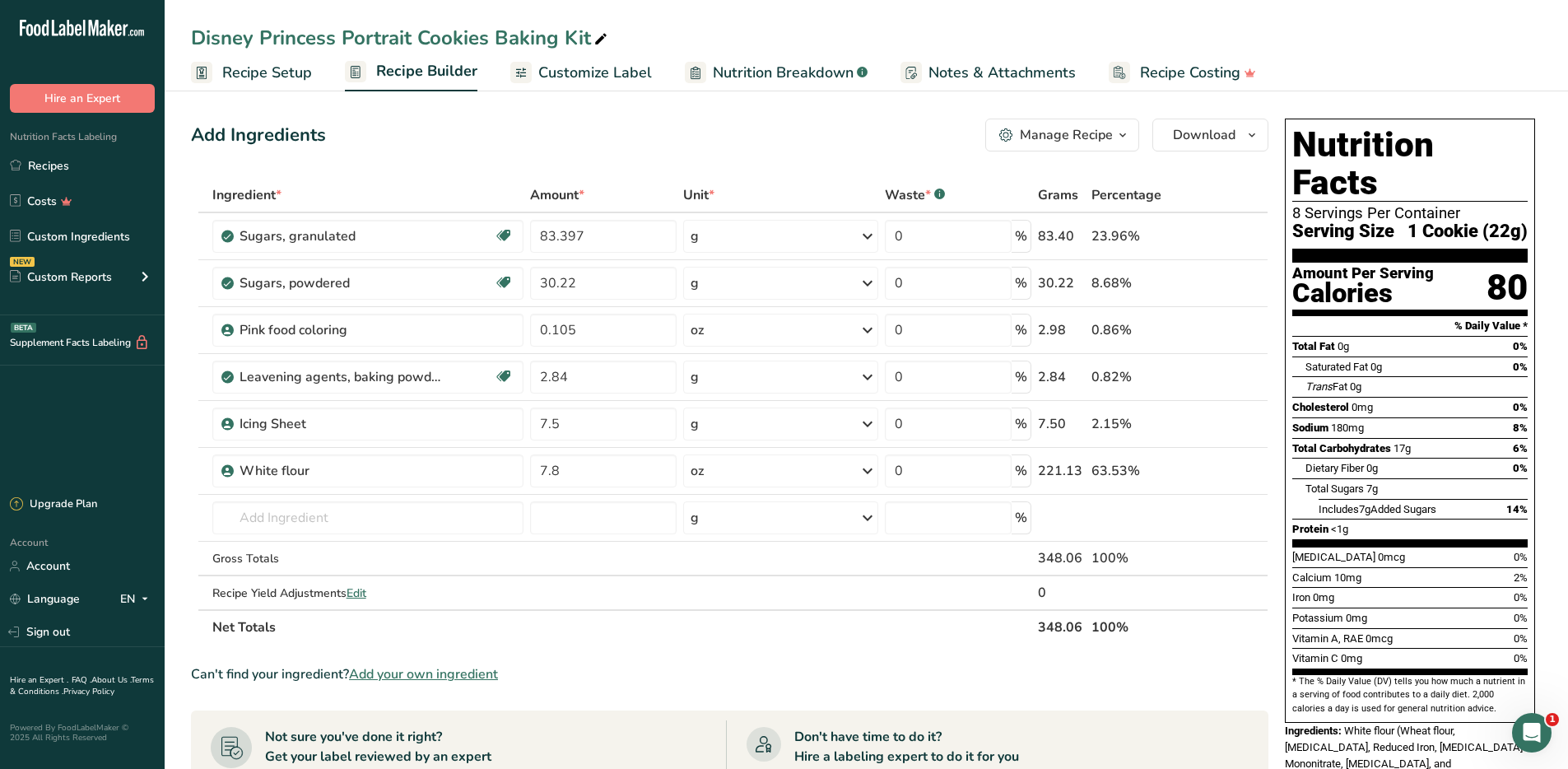
click at [255, 35] on div "Disney Princess Portrait Cookies Baking Kit" at bounding box center [401, 38] width 420 height 30
click at [255, 35] on input "Disney Princess Portrait Cookies Baking Kit" at bounding box center [866, 38] width 1350 height 30
type input "Final/Approved - Disney Princess Portrait Cookies Baking Kit"
click at [967, 19] on div "Final/Approved - Disney Princess Portrait Cookies Baking Kit Recipe Setup Recip…" at bounding box center [866, 46] width 1403 height 92
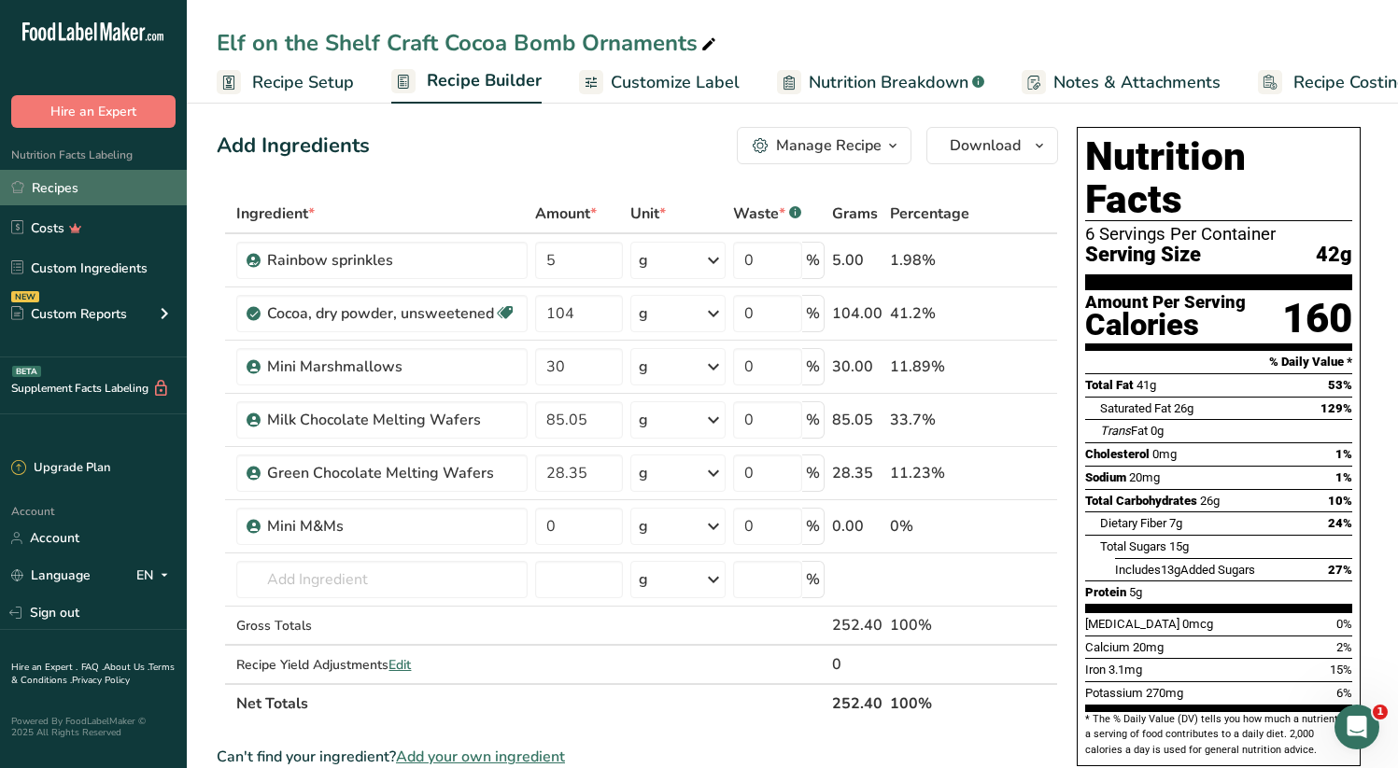
click at [54, 174] on link "Recipes" at bounding box center [93, 187] width 187 height 35
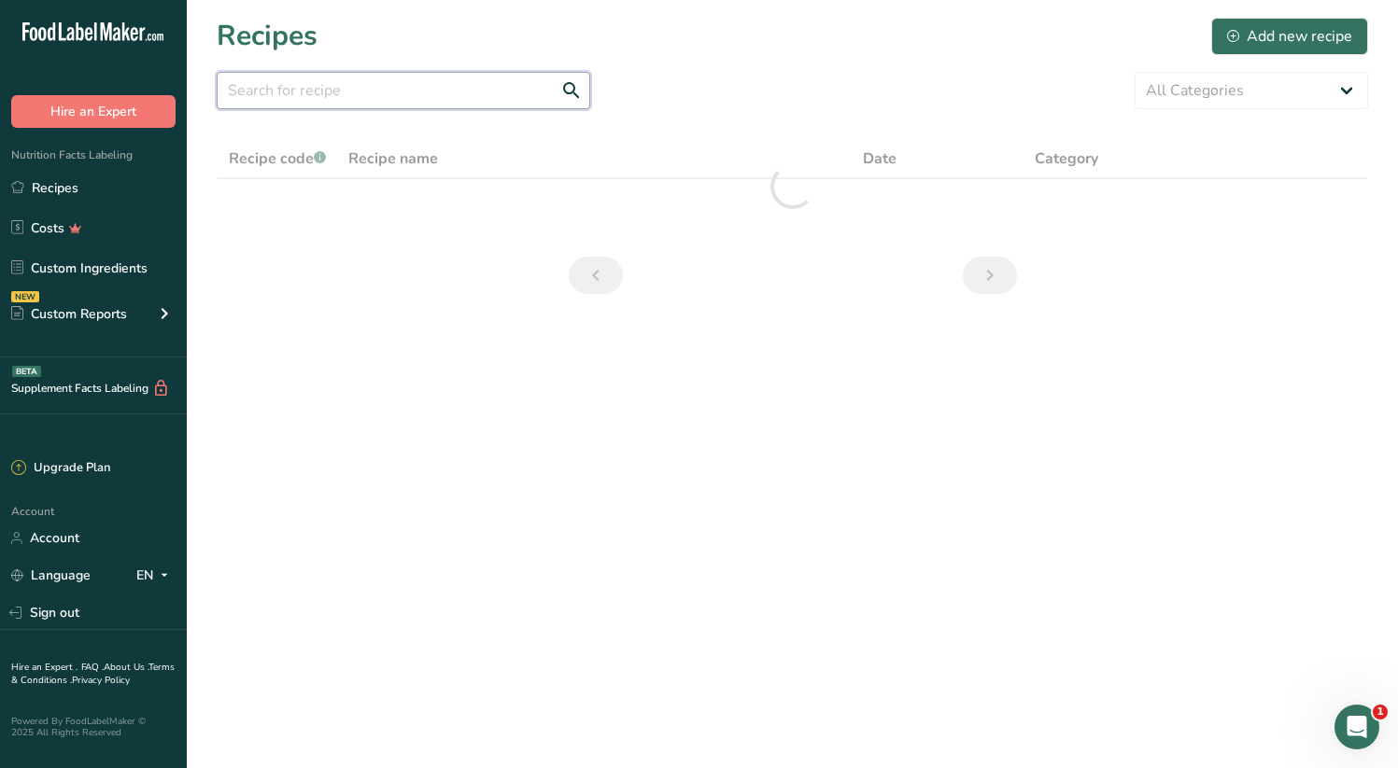
click at [429, 88] on input "text" at bounding box center [403, 90] width 373 height 37
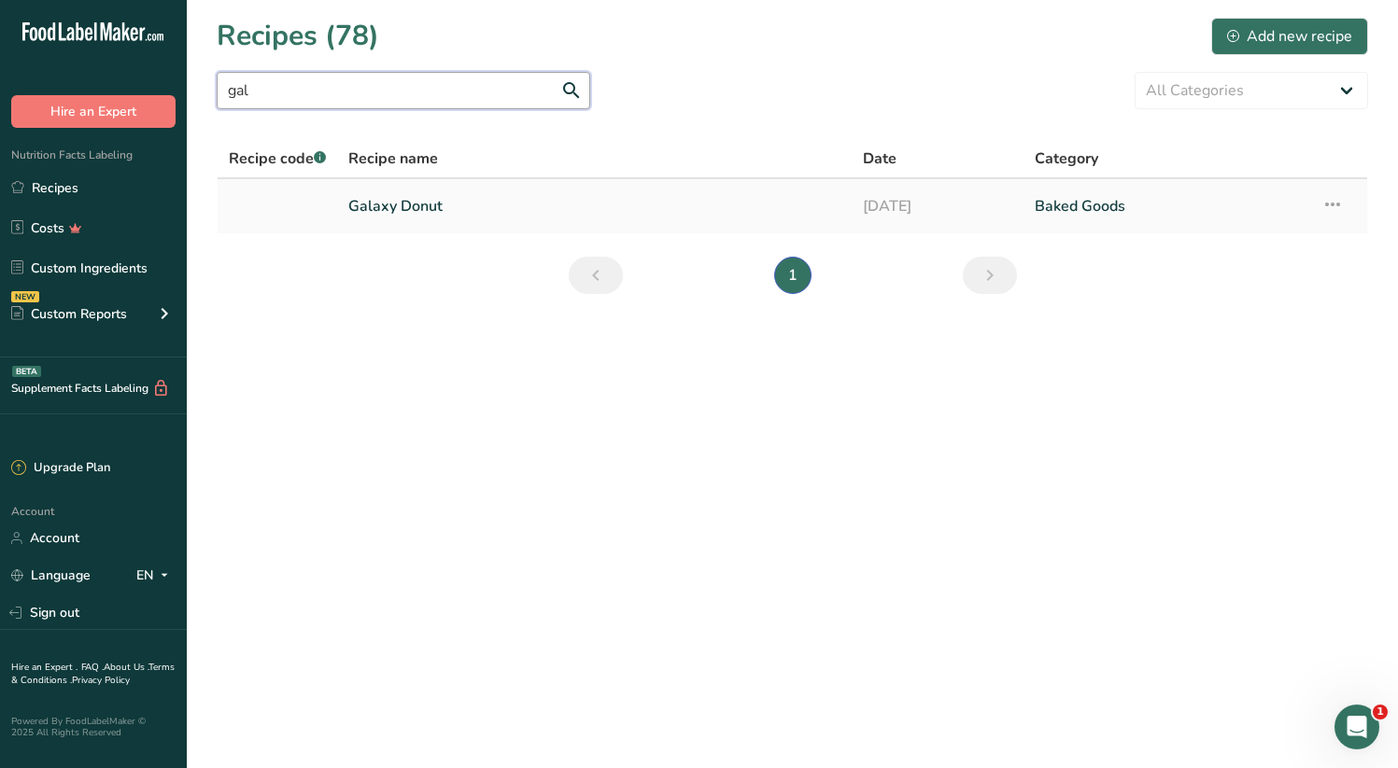
type input "gal"
click at [412, 212] on link "Galaxy Donut" at bounding box center [594, 206] width 492 height 39
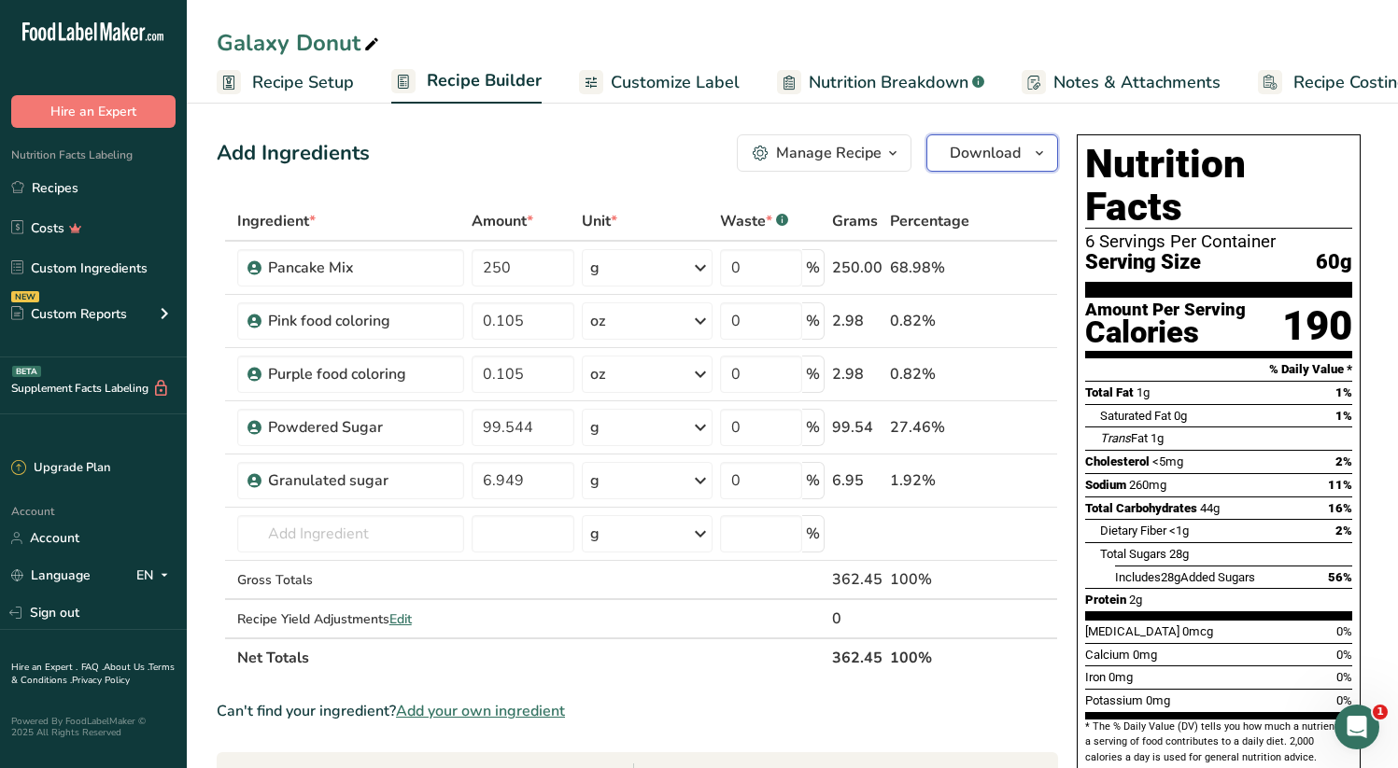
click at [1034, 155] on icon "button" at bounding box center [1039, 153] width 15 height 23
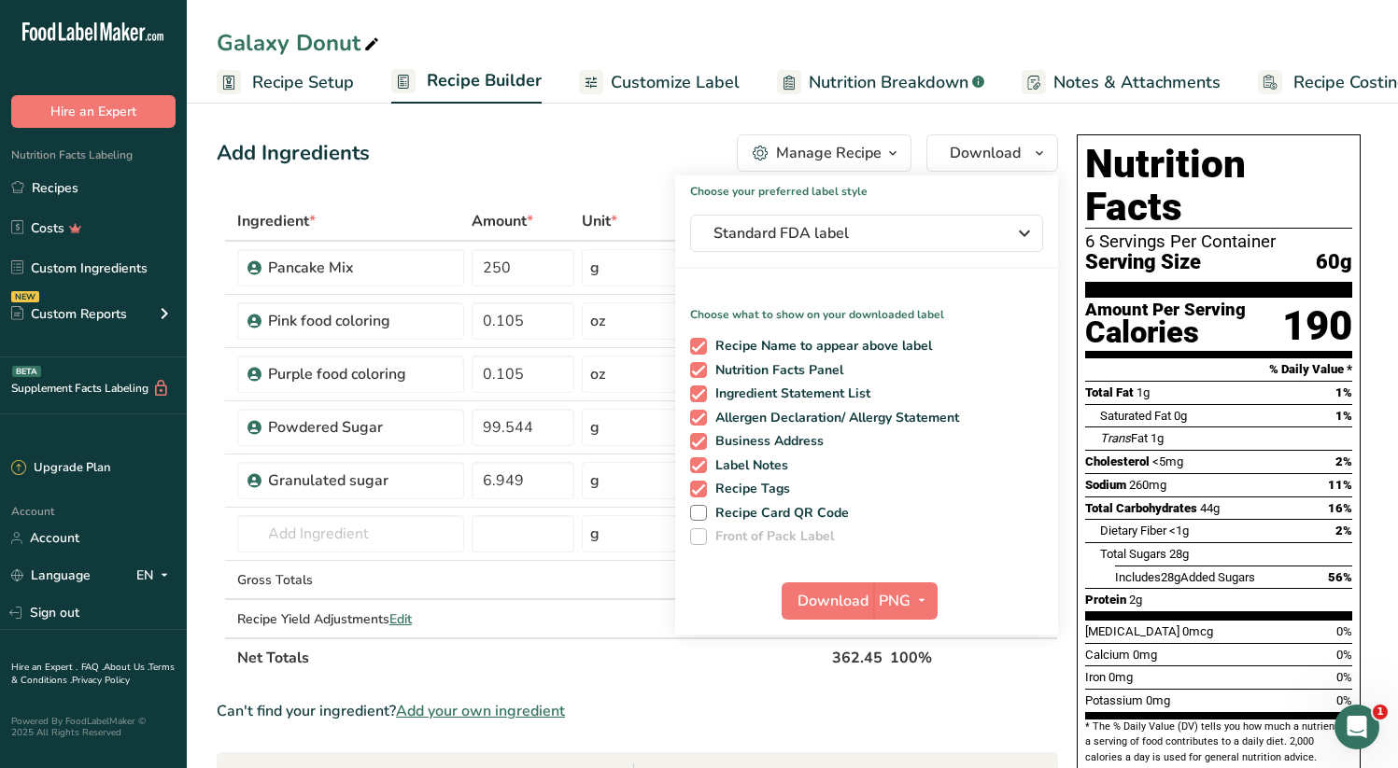
click at [619, 167] on div "Add Ingredients Manage Recipe Delete Recipe Duplicate Recipe Scale Recipe Save …" at bounding box center [637, 152] width 841 height 37
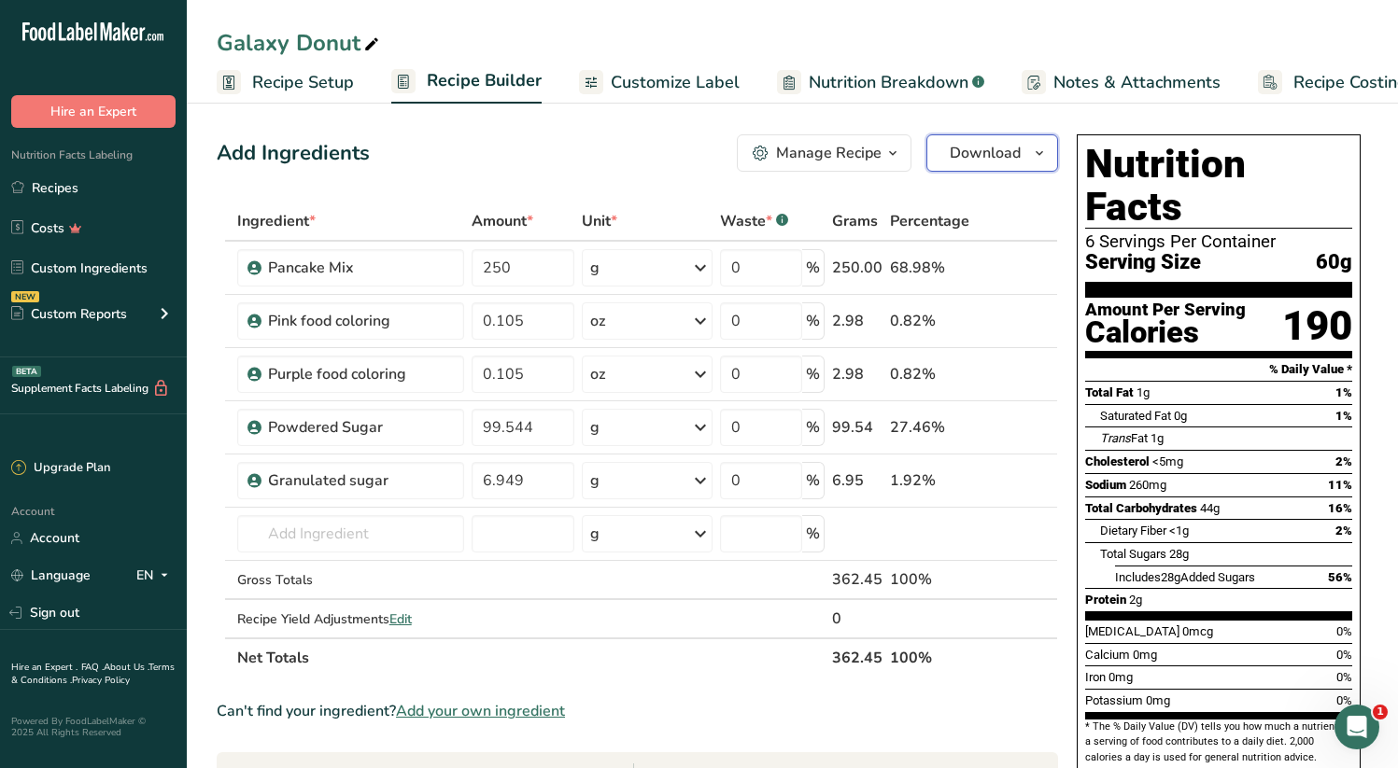
click at [1033, 162] on icon "button" at bounding box center [1039, 153] width 15 height 23
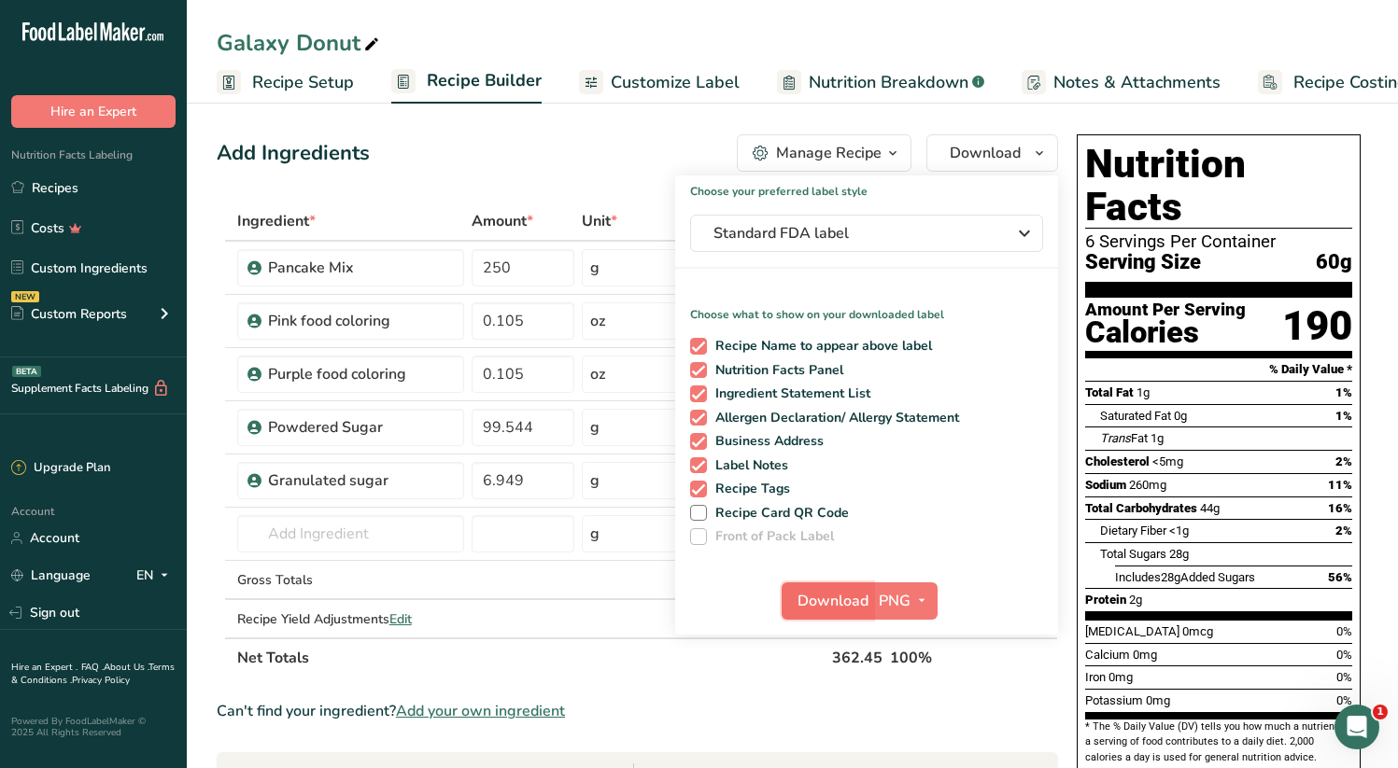
click at [837, 595] on span "Download" at bounding box center [832, 601] width 71 height 22
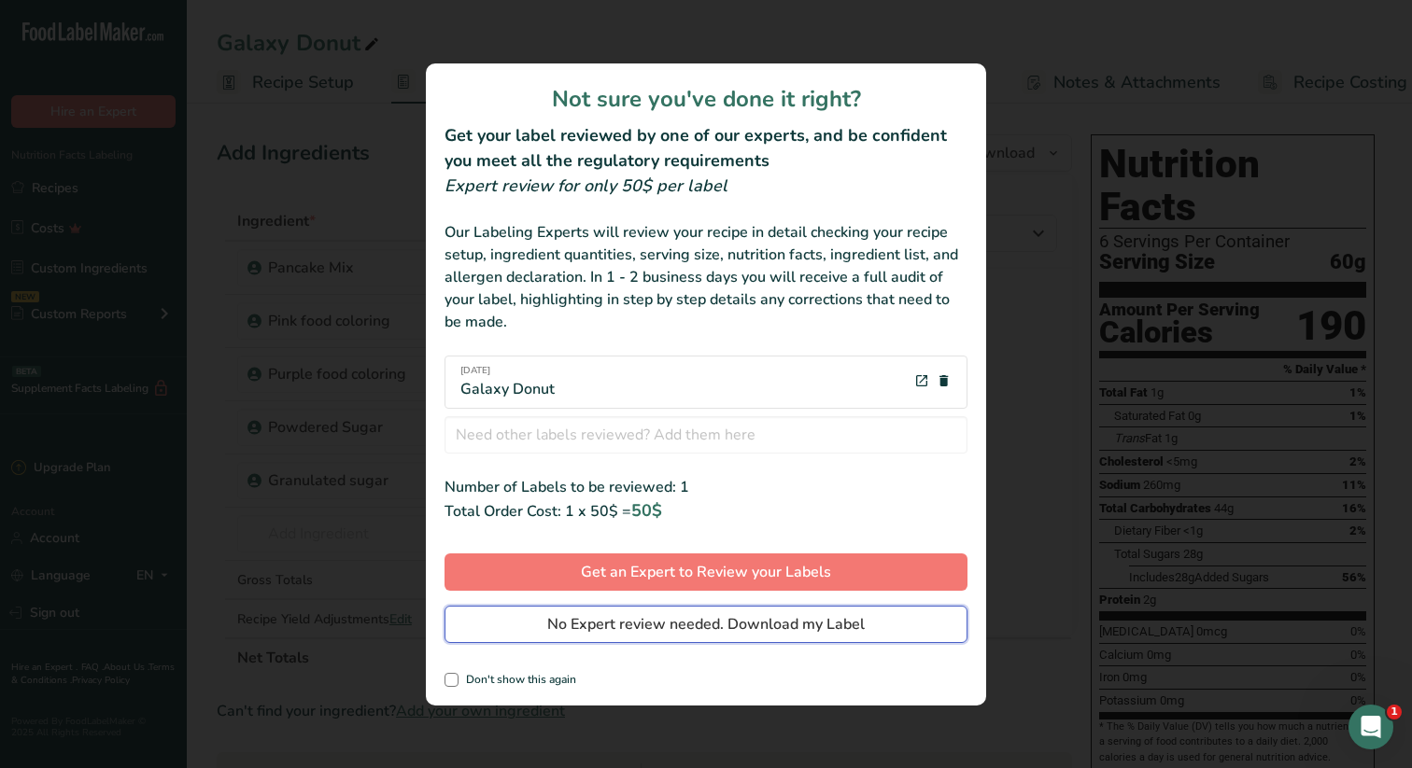
click at [808, 620] on span "No Expert review needed. Download my Label" at bounding box center [705, 624] width 317 height 22
